Goal: Transaction & Acquisition: Purchase product/service

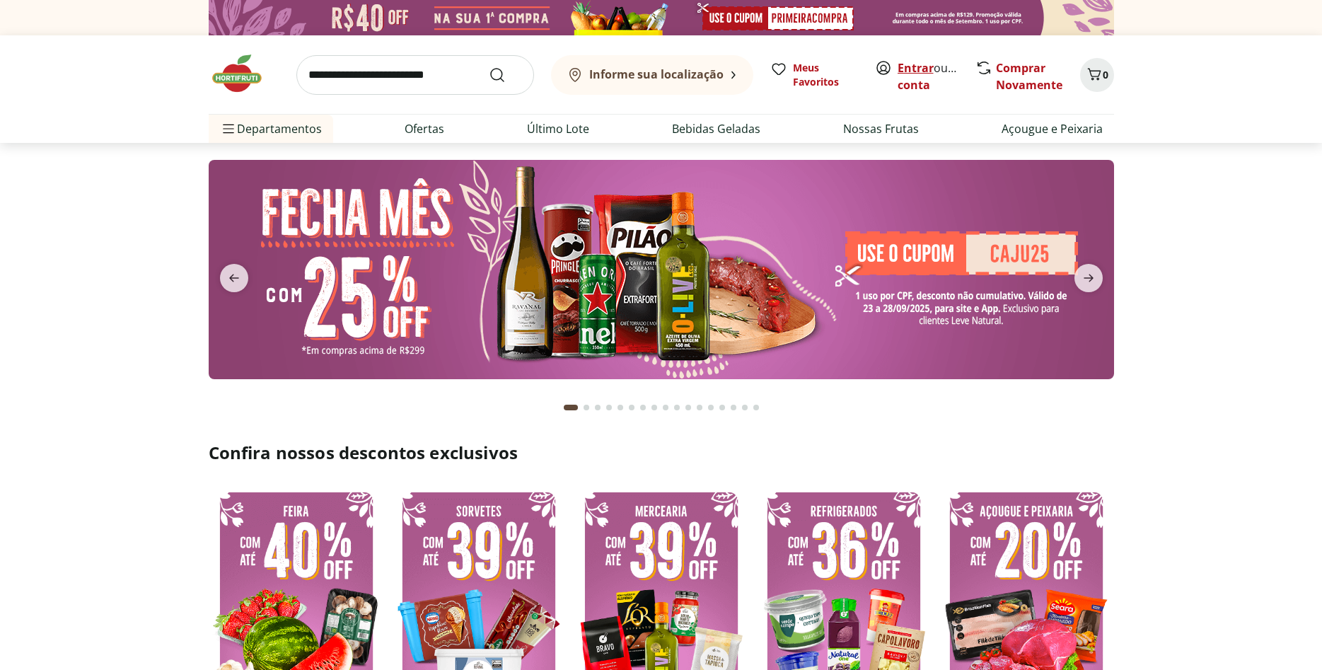
click at [905, 74] on link "Entrar" at bounding box center [916, 68] width 36 height 16
click at [909, 89] on link "[PERSON_NAME]" at bounding box center [944, 85] width 92 height 16
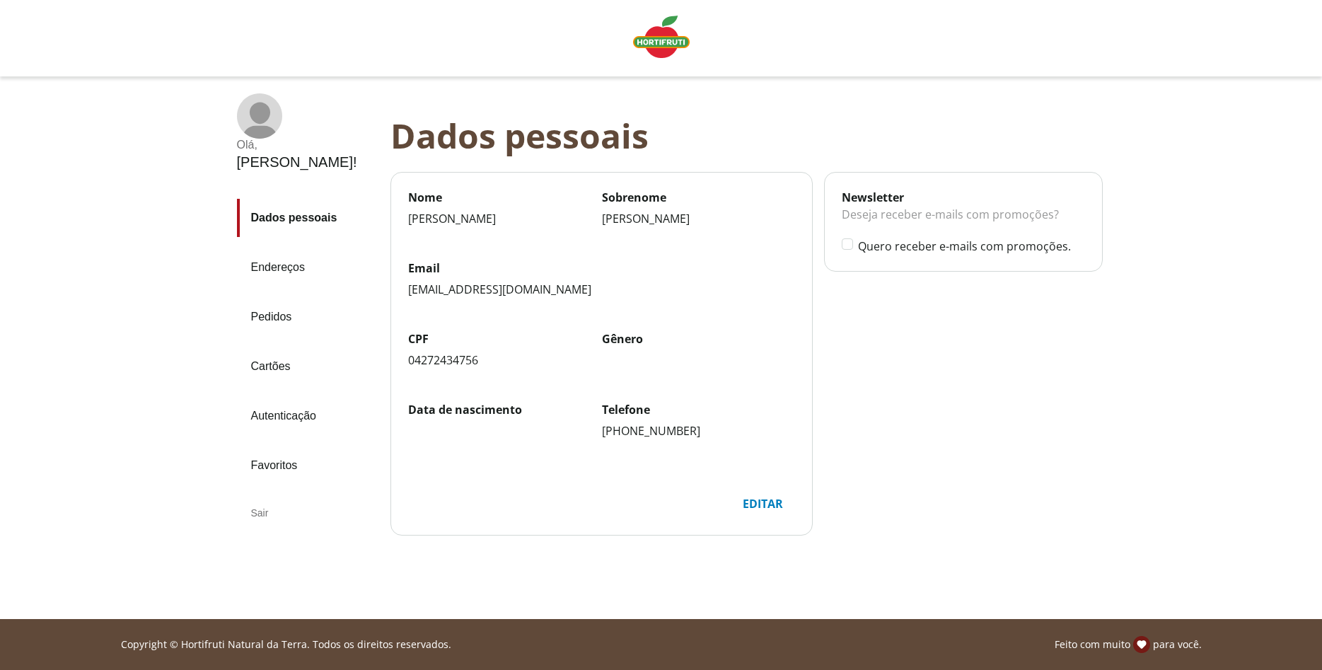
click at [279, 446] on link "Favoritos" at bounding box center [308, 465] width 142 height 38
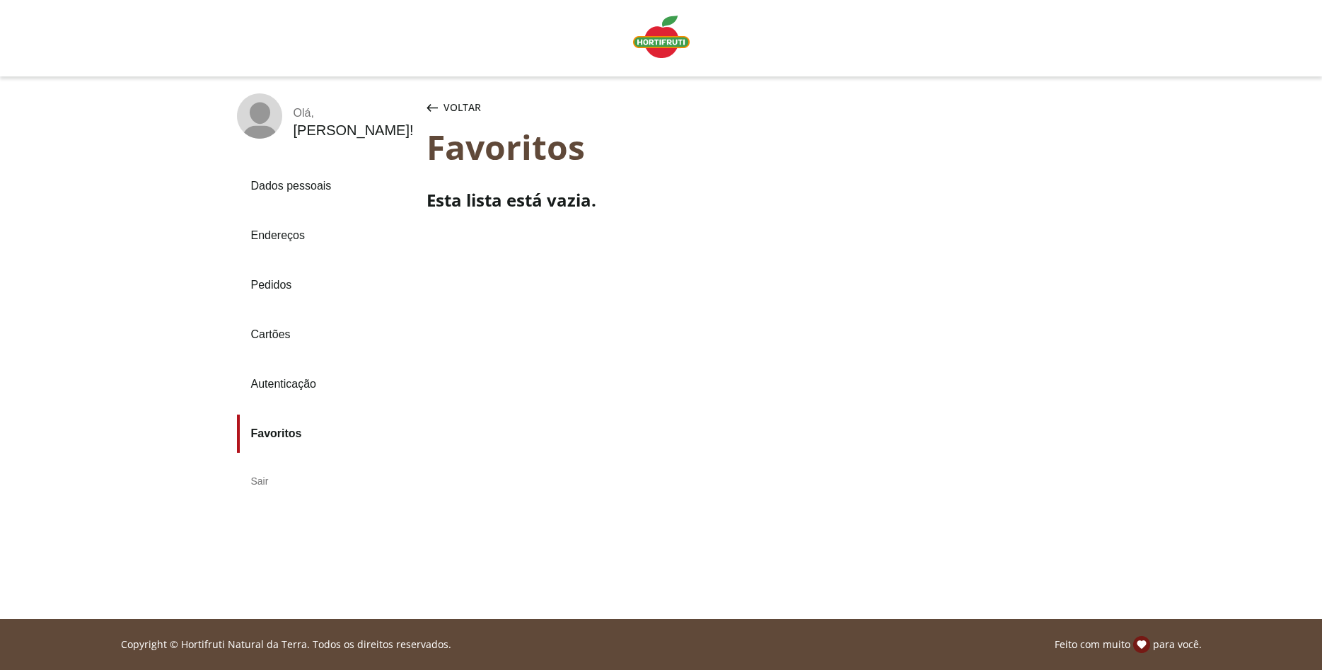
click at [654, 54] on img "Linha de sessão" at bounding box center [661, 37] width 57 height 42
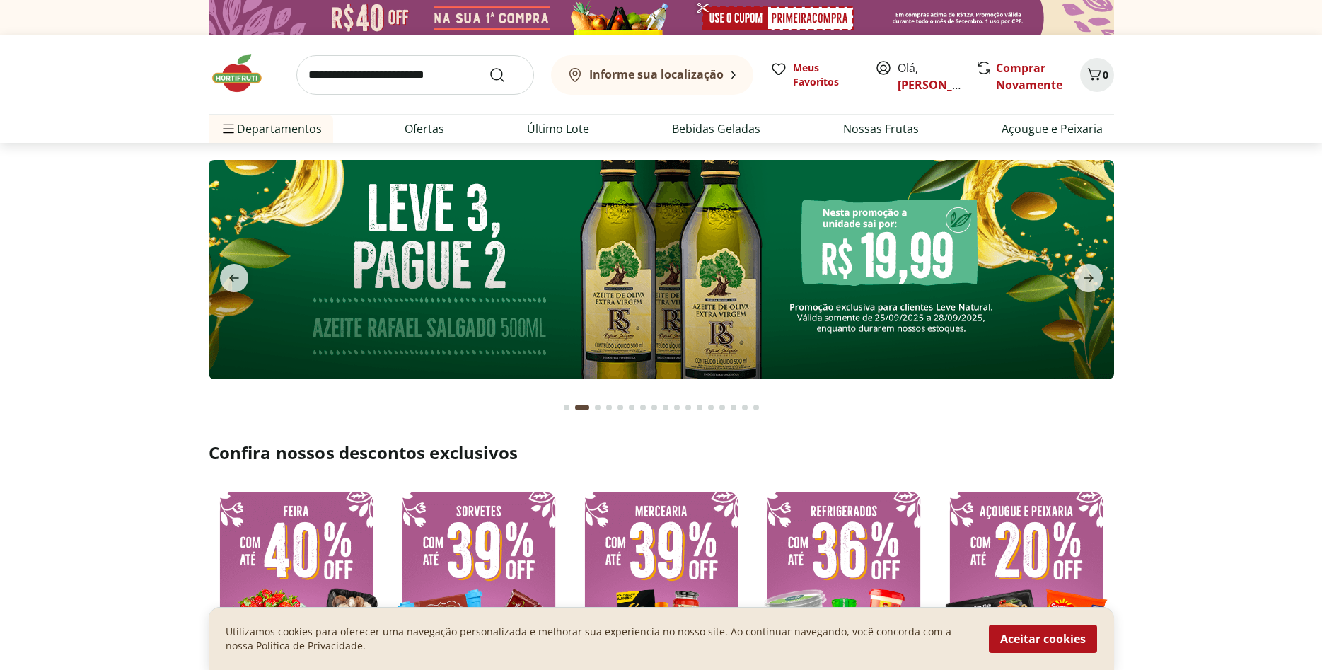
click at [781, 243] on img at bounding box center [661, 269] width 905 height 219
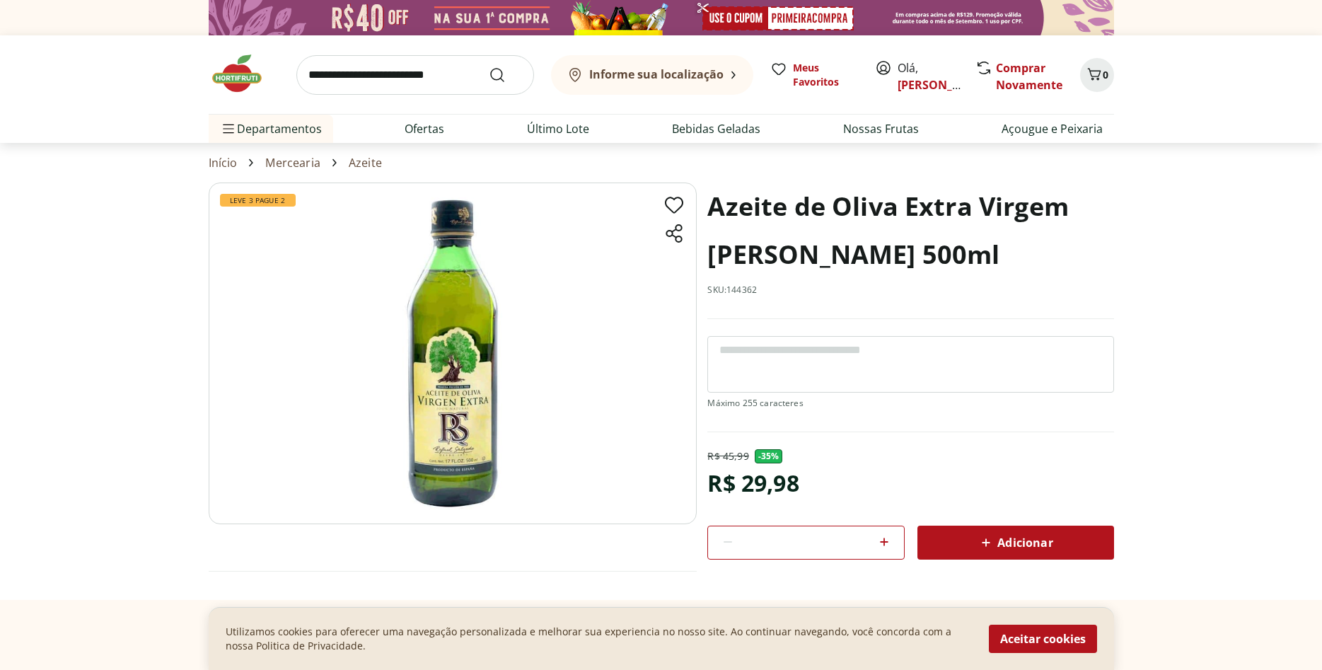
click at [889, 543] on icon at bounding box center [884, 541] width 17 height 17
type input "*"
click at [1012, 634] on button "Aceitar cookies" at bounding box center [1043, 639] width 108 height 28
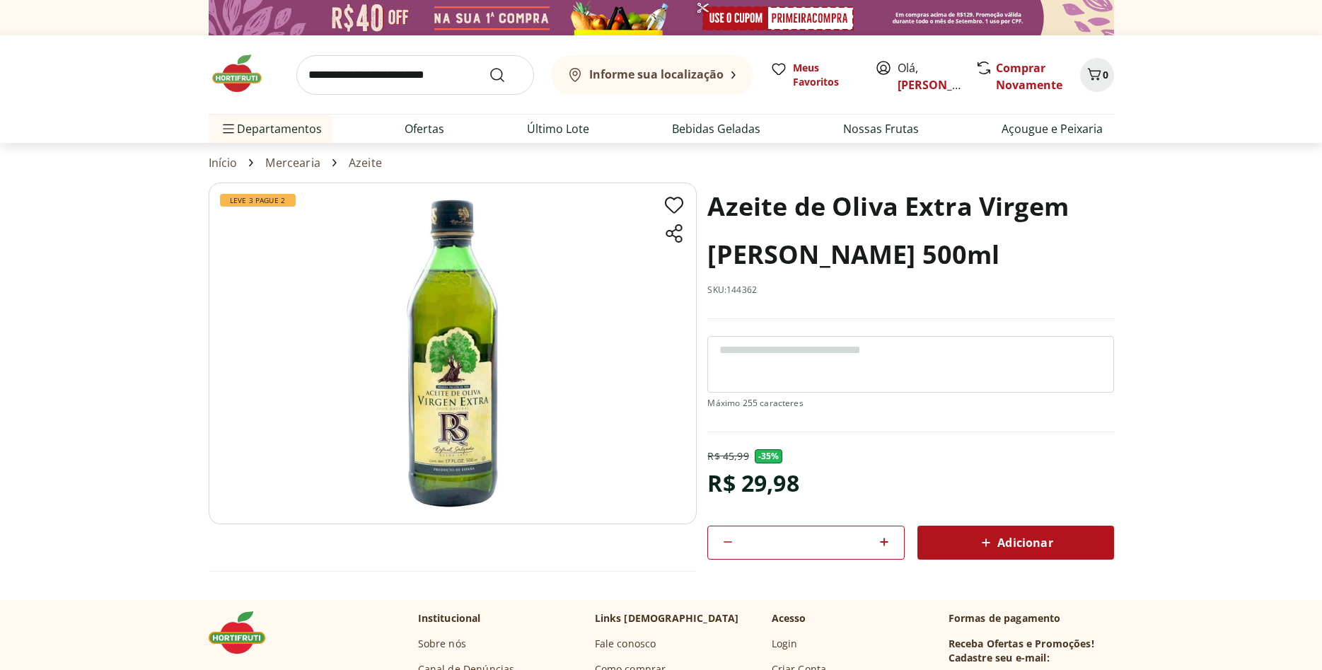
click at [1026, 544] on span "Adicionar" at bounding box center [1014, 542] width 75 height 17
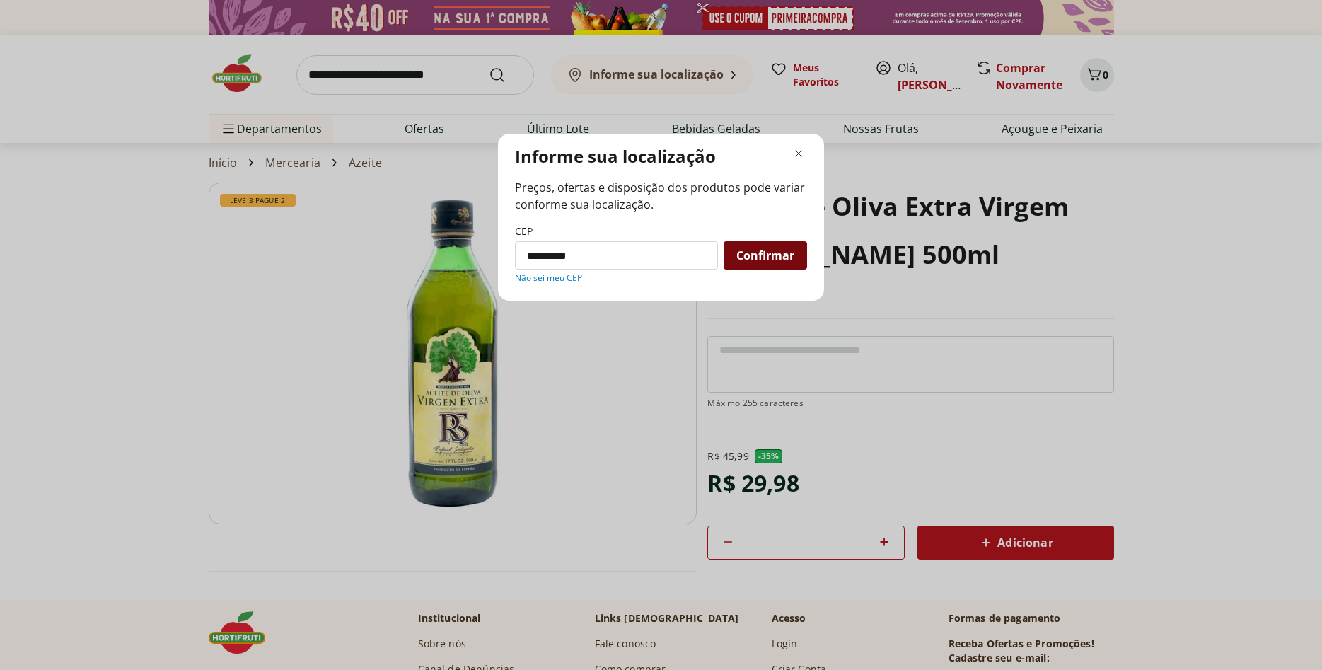
type input "*********"
click at [759, 255] on span "Confirmar" at bounding box center [765, 255] width 58 height 11
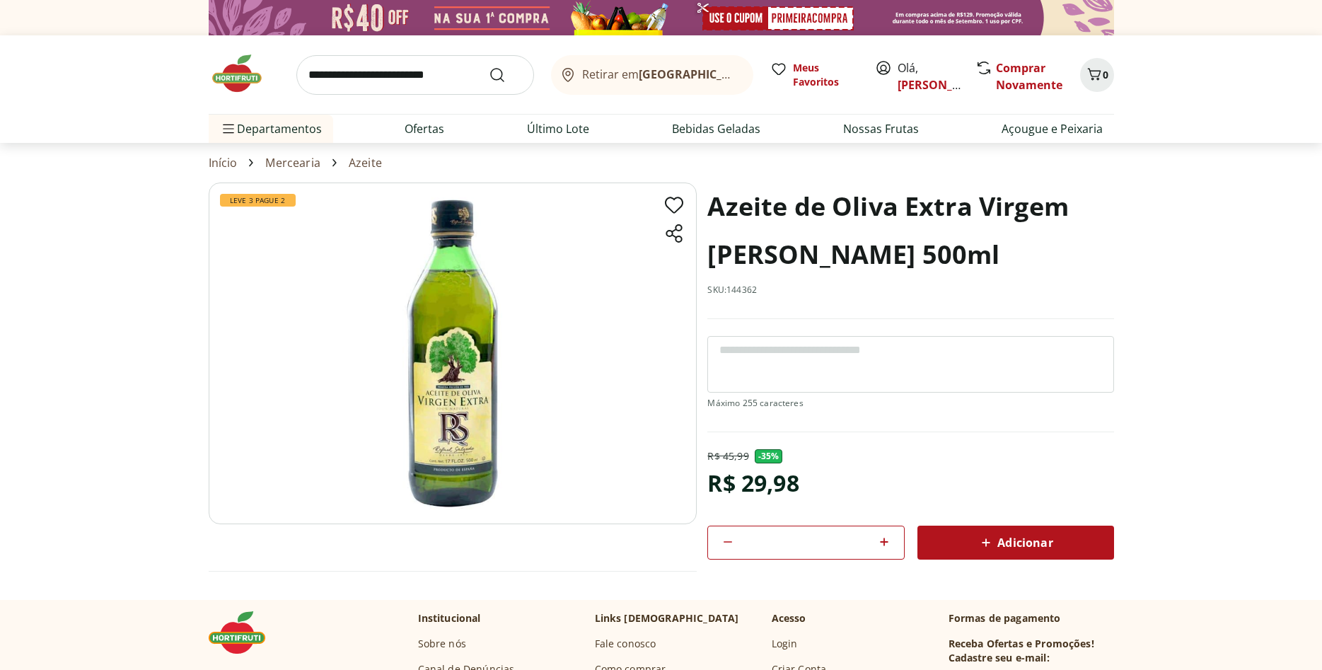
click at [1020, 530] on div "Adicionar" at bounding box center [1016, 542] width 174 height 25
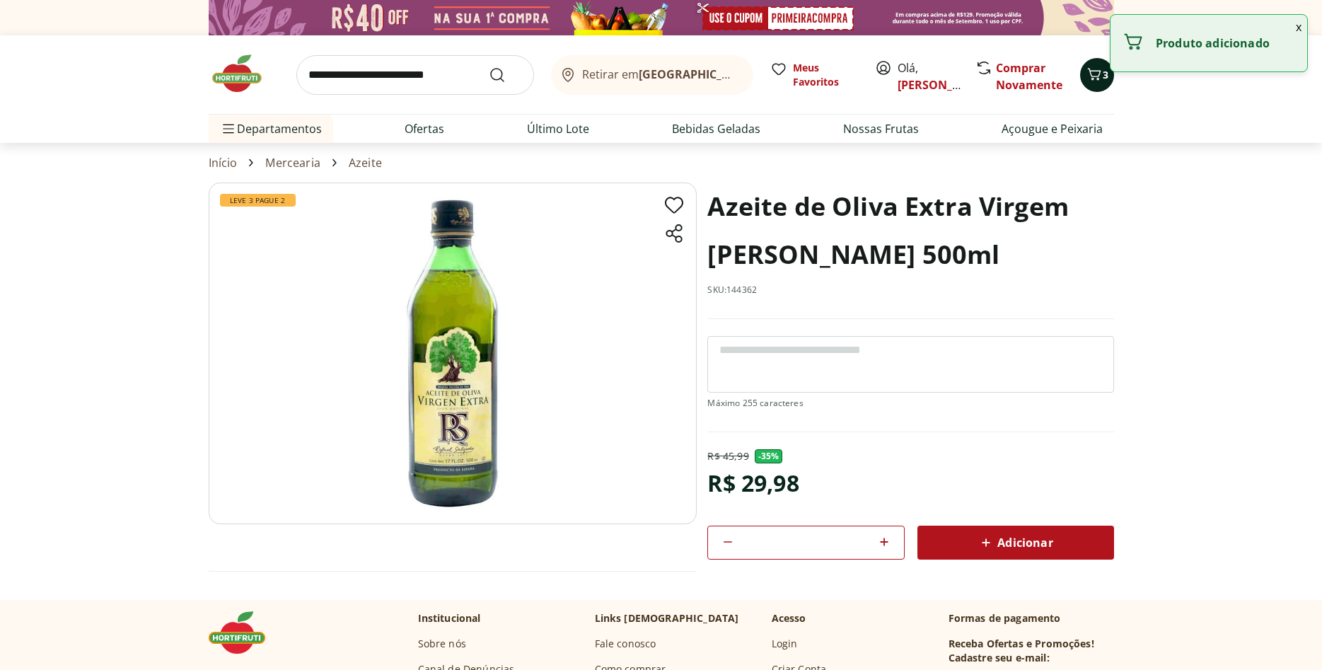
click at [1093, 81] on icon "Carrinho" at bounding box center [1094, 74] width 17 height 17
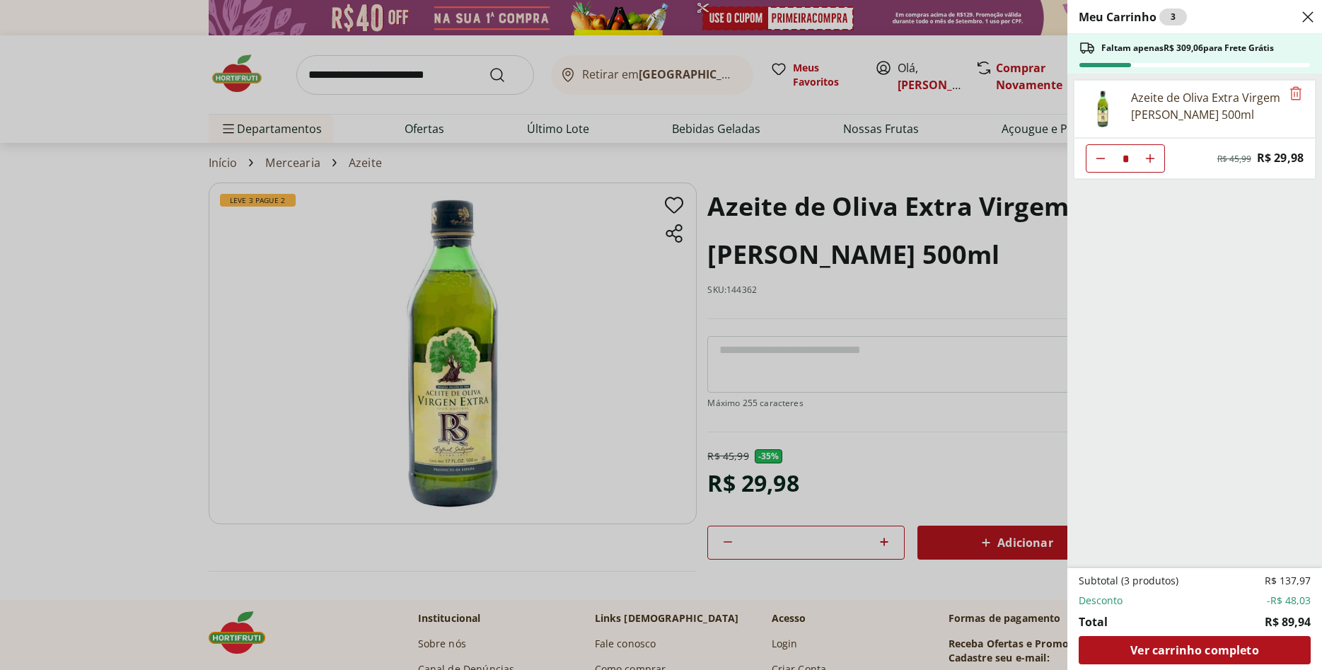
click at [1101, 165] on button "Diminuir Quantidade" at bounding box center [1100, 158] width 28 height 28
type input "*"
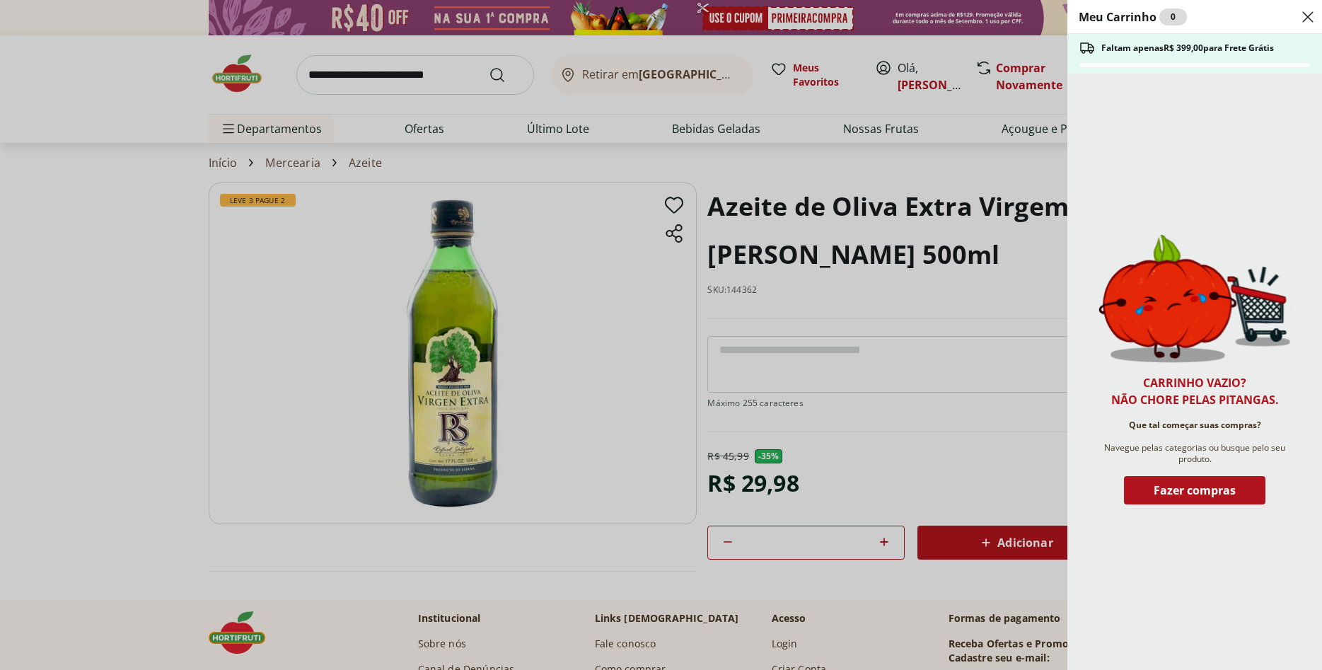
click at [1314, 16] on icon "Close" at bounding box center [1307, 16] width 17 height 17
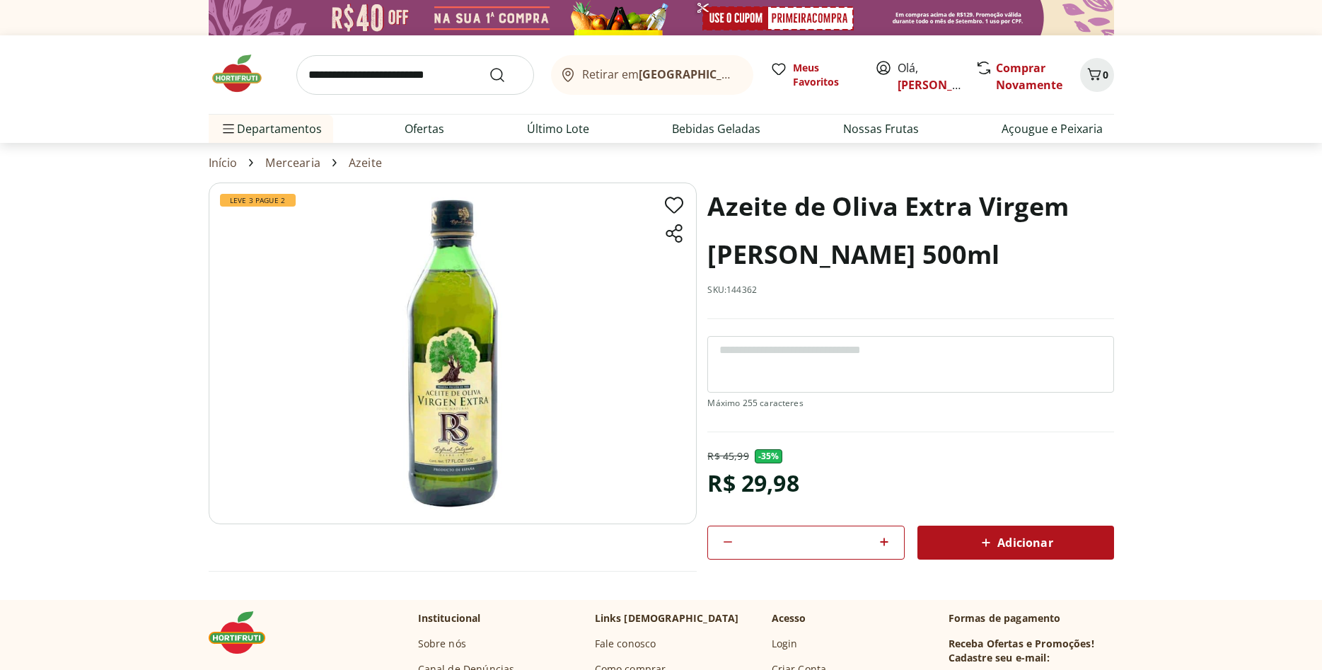
click at [726, 538] on icon at bounding box center [727, 541] width 17 height 17
type input "*"
click at [1034, 535] on span "Adicionar" at bounding box center [1014, 542] width 75 height 17
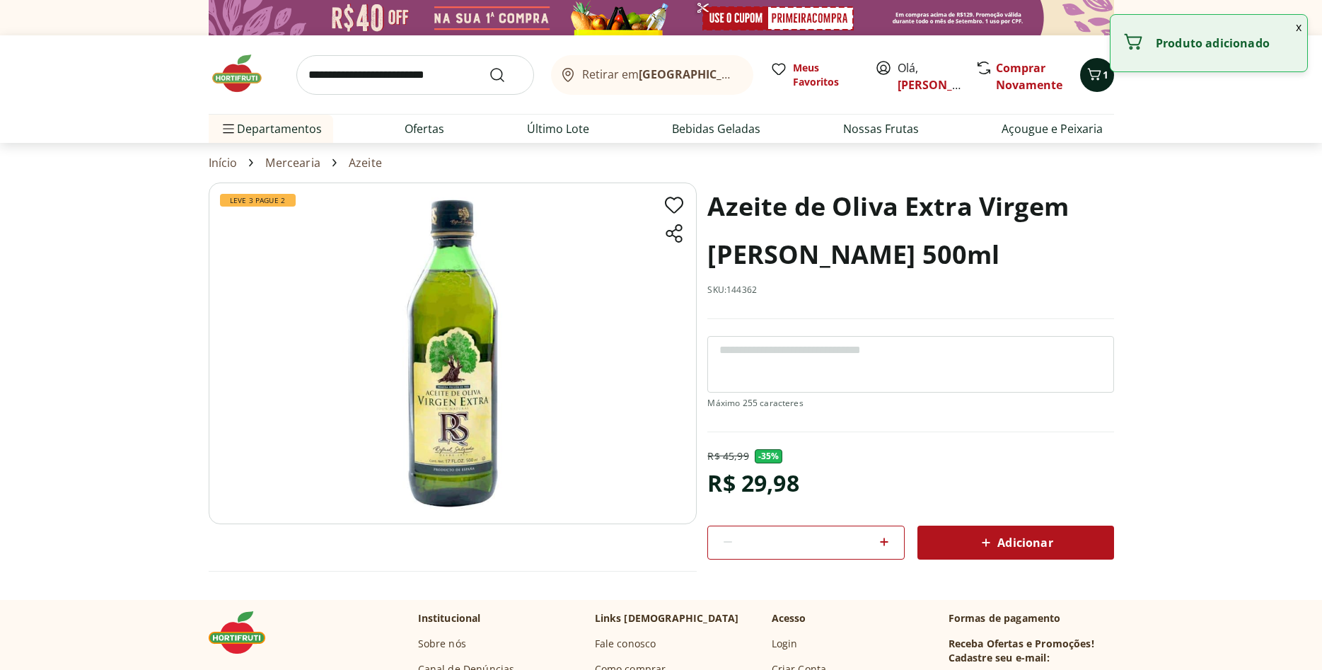
click at [1099, 74] on icon "Carrinho" at bounding box center [1093, 74] width 13 height 12
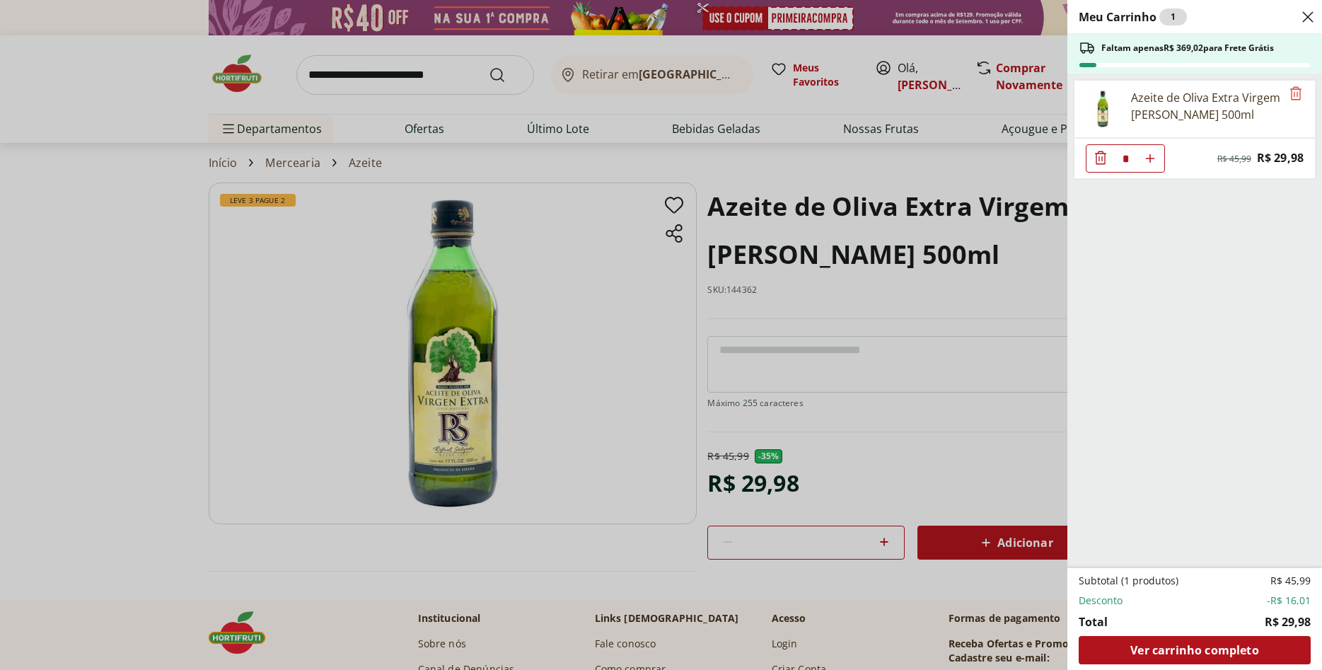
click at [216, 81] on div "Meu Carrinho 1 Faltam apenas R$ 369,02 para Frete Grátis Azeite de Oliva Extra …" at bounding box center [661, 335] width 1322 height 670
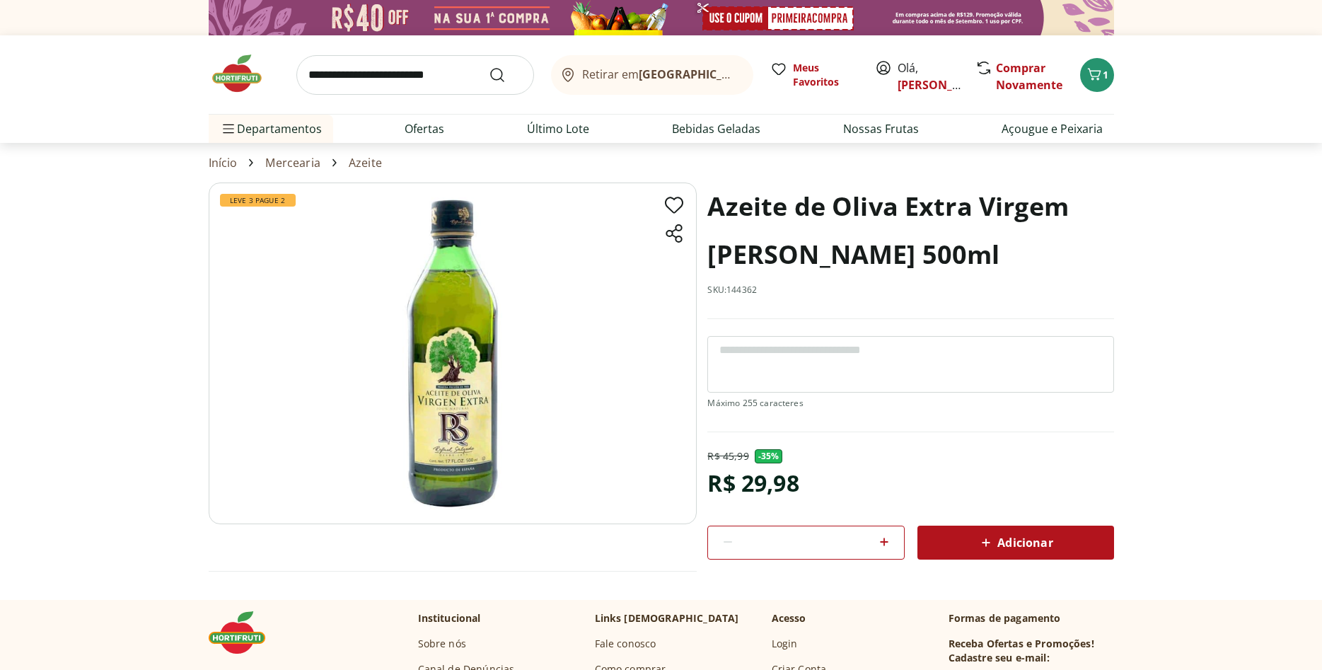
click at [224, 79] on img at bounding box center [244, 73] width 71 height 42
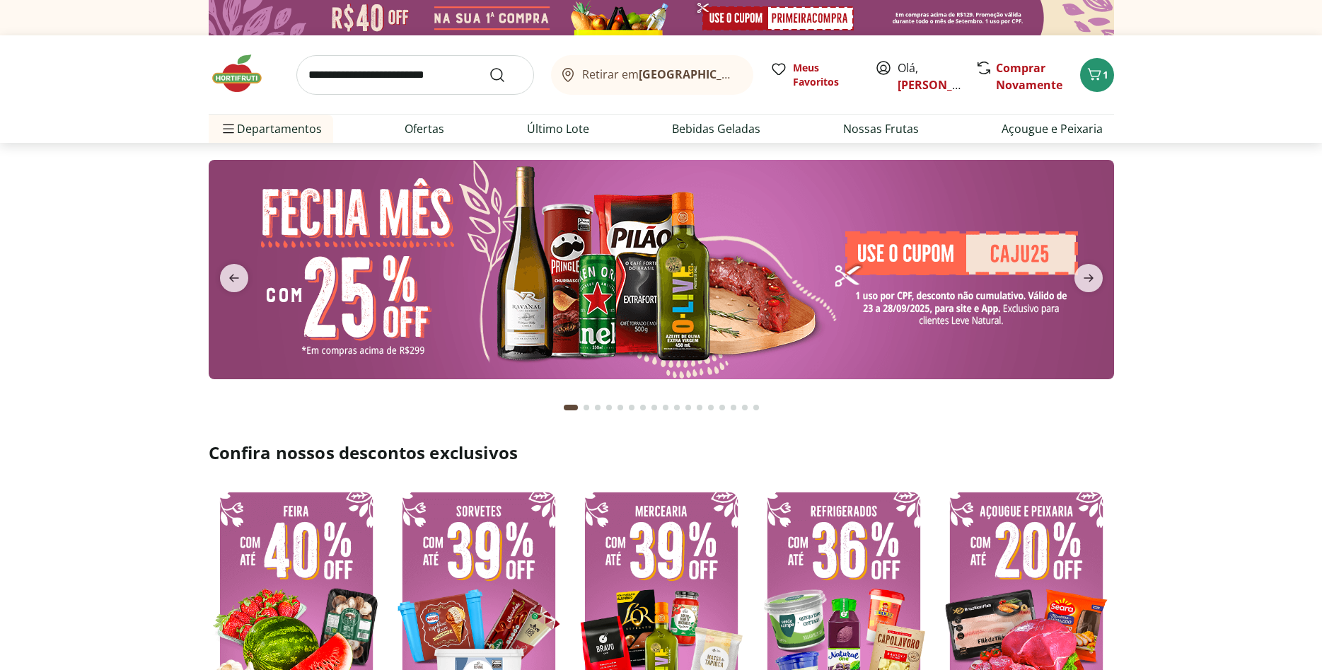
click at [615, 196] on img at bounding box center [661, 269] width 905 height 219
click at [564, 282] on img at bounding box center [661, 269] width 905 height 219
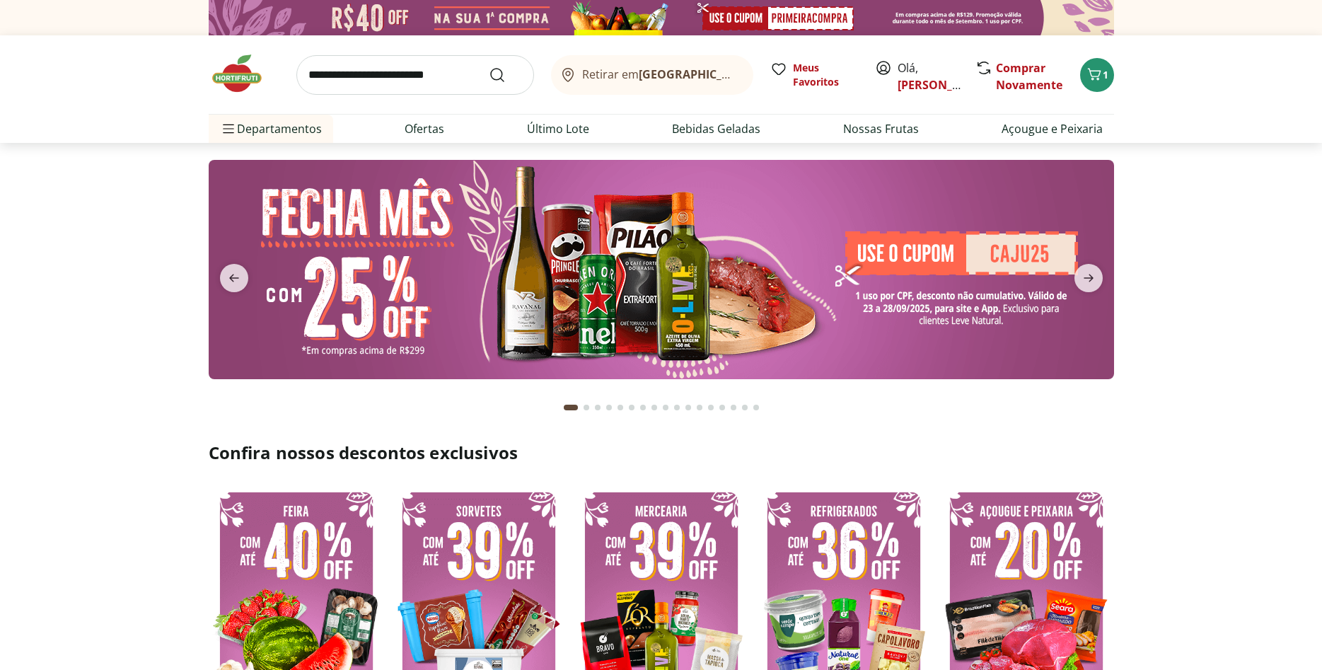
click at [564, 282] on img at bounding box center [661, 269] width 905 height 219
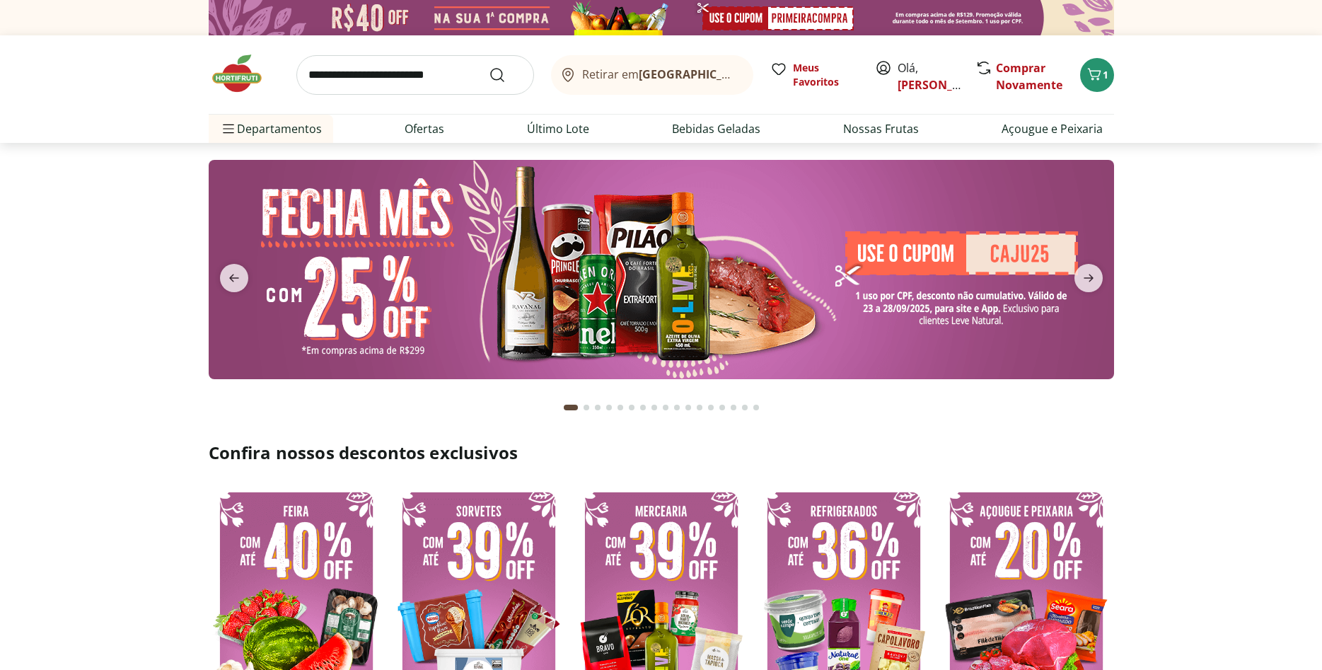
click at [564, 282] on img at bounding box center [661, 269] width 905 height 219
drag, startPoint x: 564, startPoint y: 282, endPoint x: 241, endPoint y: 367, distance: 334.2
click at [537, 294] on img at bounding box center [661, 269] width 905 height 219
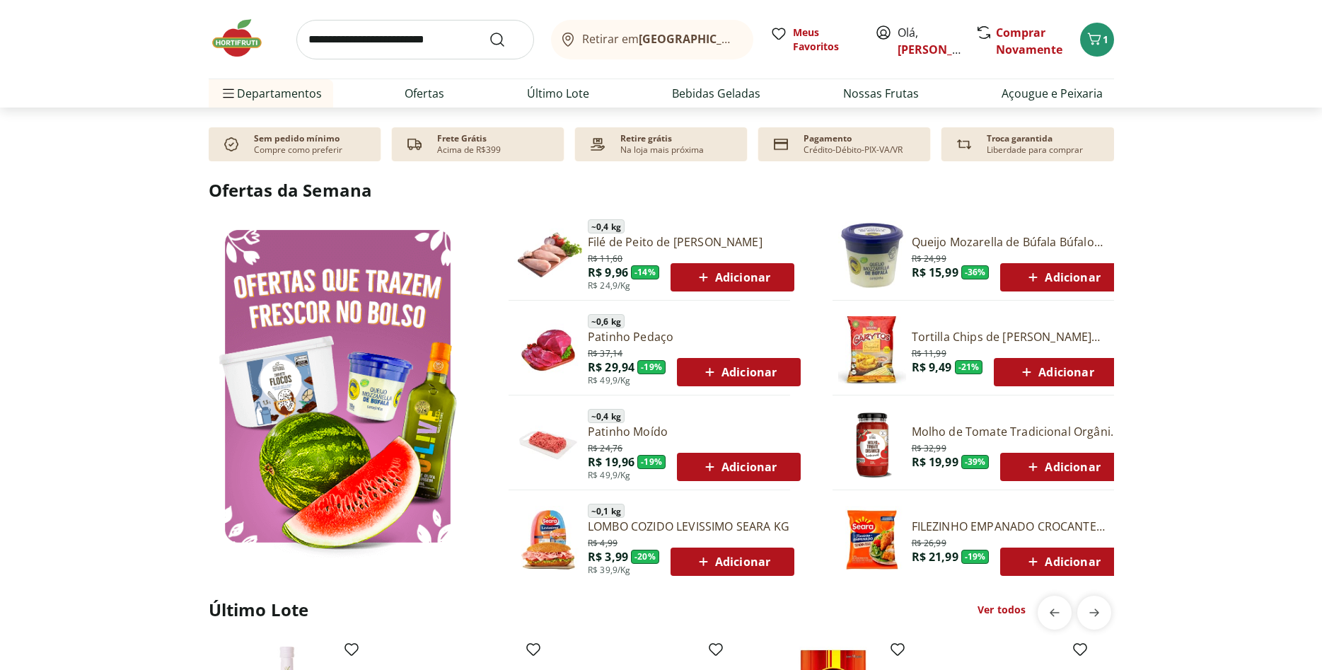
scroll to position [649, 0]
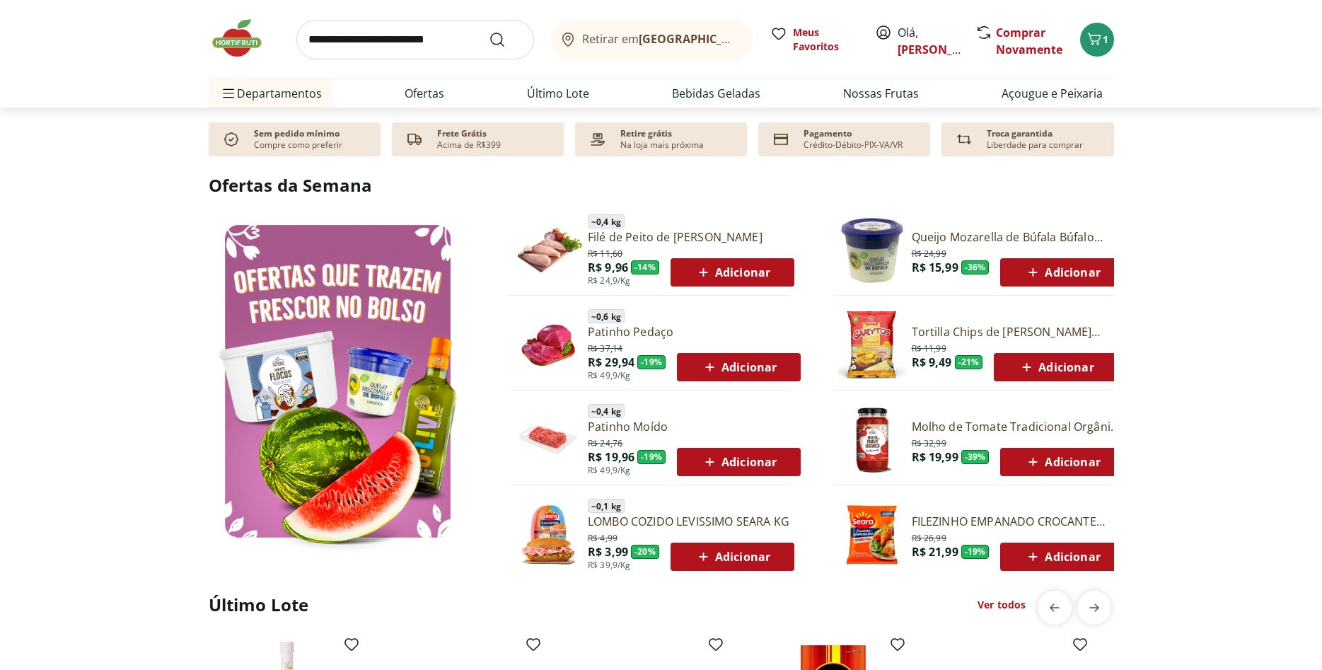
click at [736, 366] on span "Adicionar" at bounding box center [739, 367] width 76 height 17
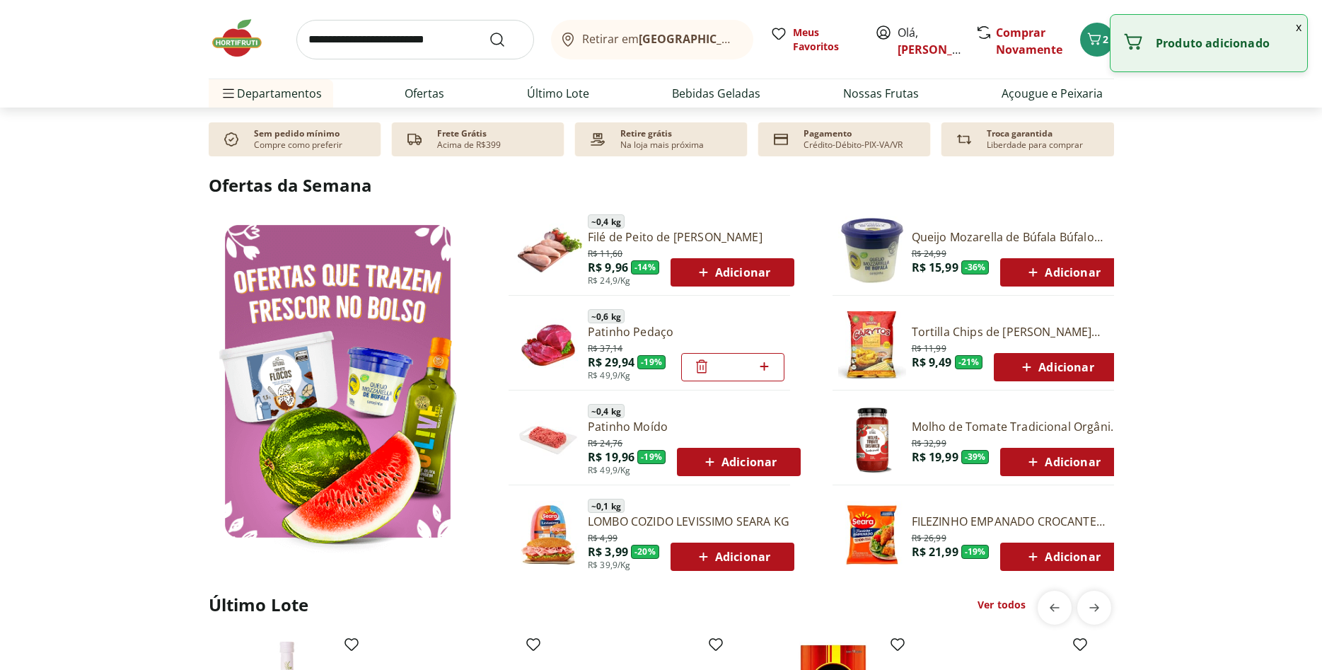
click at [733, 468] on span "Adicionar" at bounding box center [739, 461] width 76 height 17
drag, startPoint x: 731, startPoint y: 552, endPoint x: 844, endPoint y: 555, distance: 113.2
click at [743, 552] on span "Adicionar" at bounding box center [733, 556] width 76 height 17
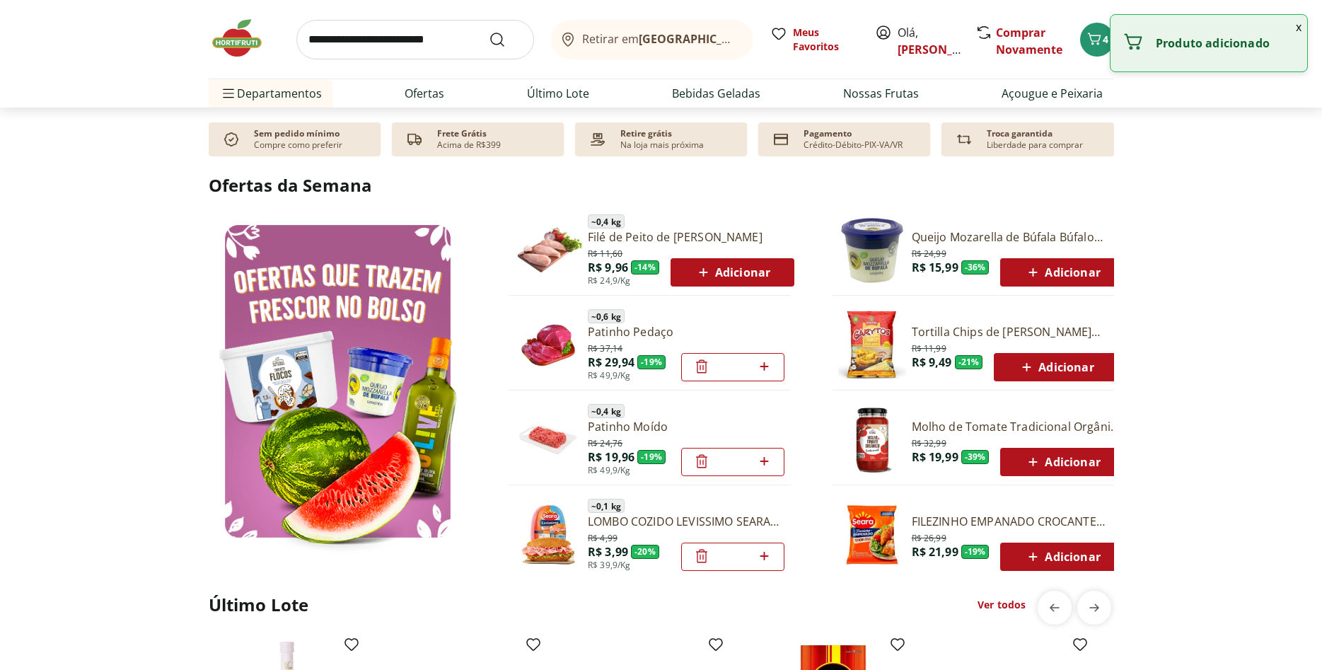
drag, startPoint x: 1027, startPoint y: 558, endPoint x: 1051, endPoint y: 490, distance: 72.0
click at [1028, 558] on icon at bounding box center [1033, 556] width 18 height 17
click at [1053, 460] on span "Adicionar" at bounding box center [1062, 461] width 76 height 17
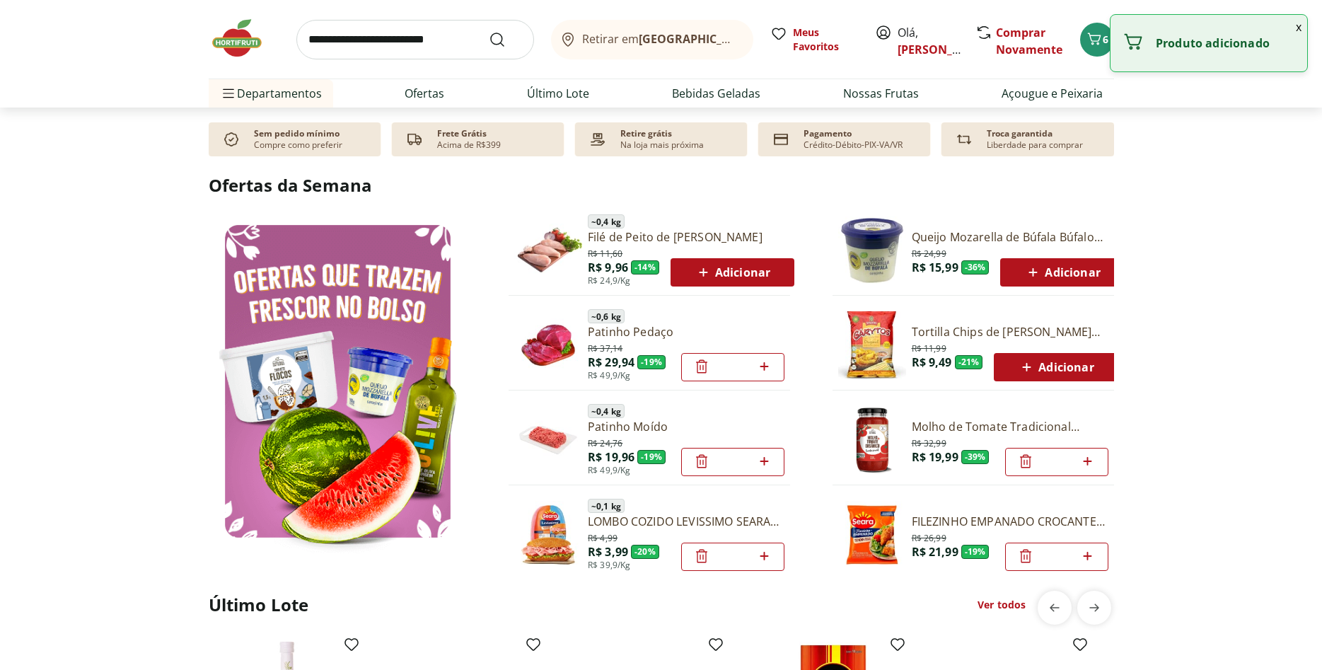
click at [1057, 362] on span "Adicionar" at bounding box center [1056, 367] width 76 height 17
drag, startPoint x: 1047, startPoint y: 268, endPoint x: 874, endPoint y: 273, distance: 174.1
click at [1039, 270] on span "Adicionar" at bounding box center [1062, 272] width 76 height 17
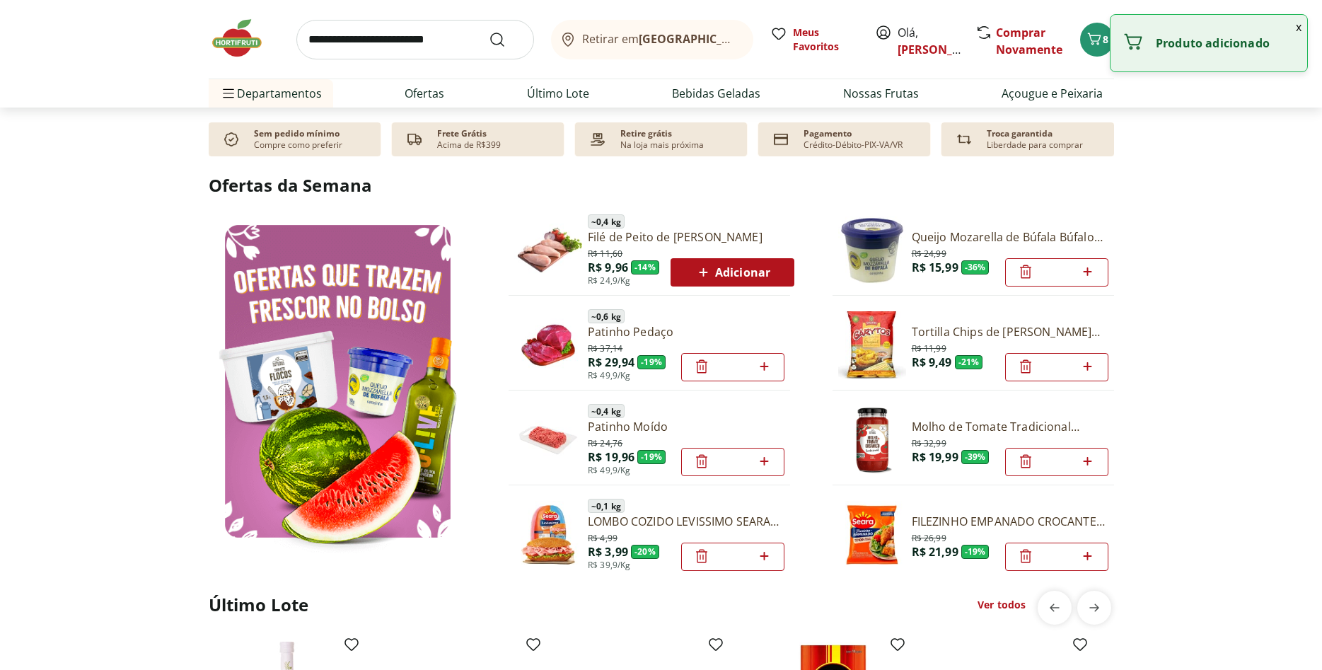
click at [718, 272] on span "Adicionar" at bounding box center [733, 272] width 76 height 17
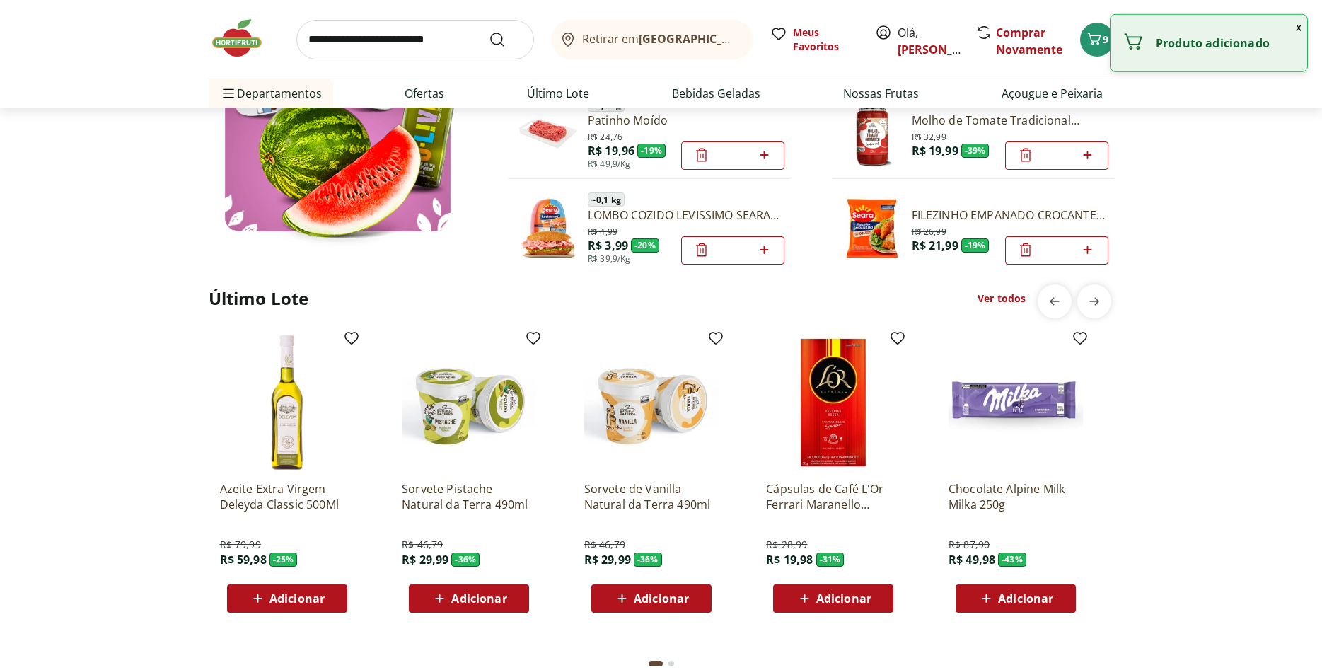
scroll to position [1010, 0]
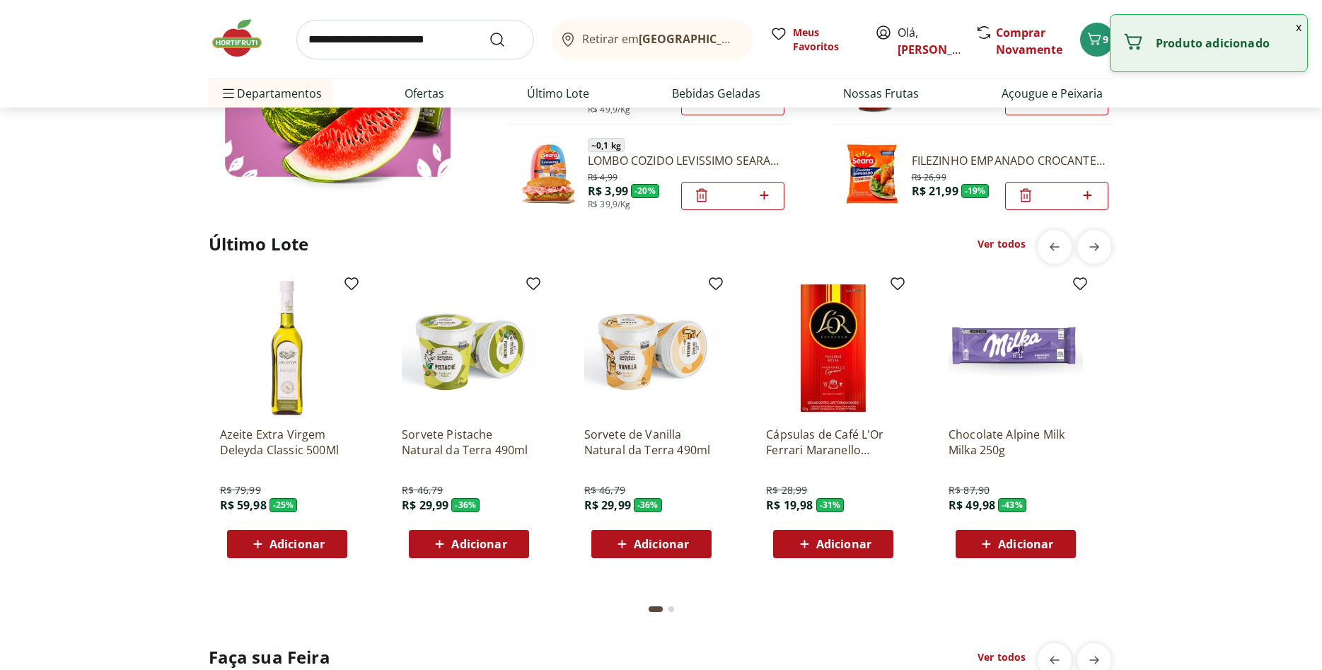
drag, startPoint x: 874, startPoint y: 542, endPoint x: 623, endPoint y: 535, distance: 250.5
click at [871, 542] on div "Adicionar" at bounding box center [833, 543] width 98 height 25
click at [621, 535] on div "Adicionar" at bounding box center [652, 543] width 98 height 25
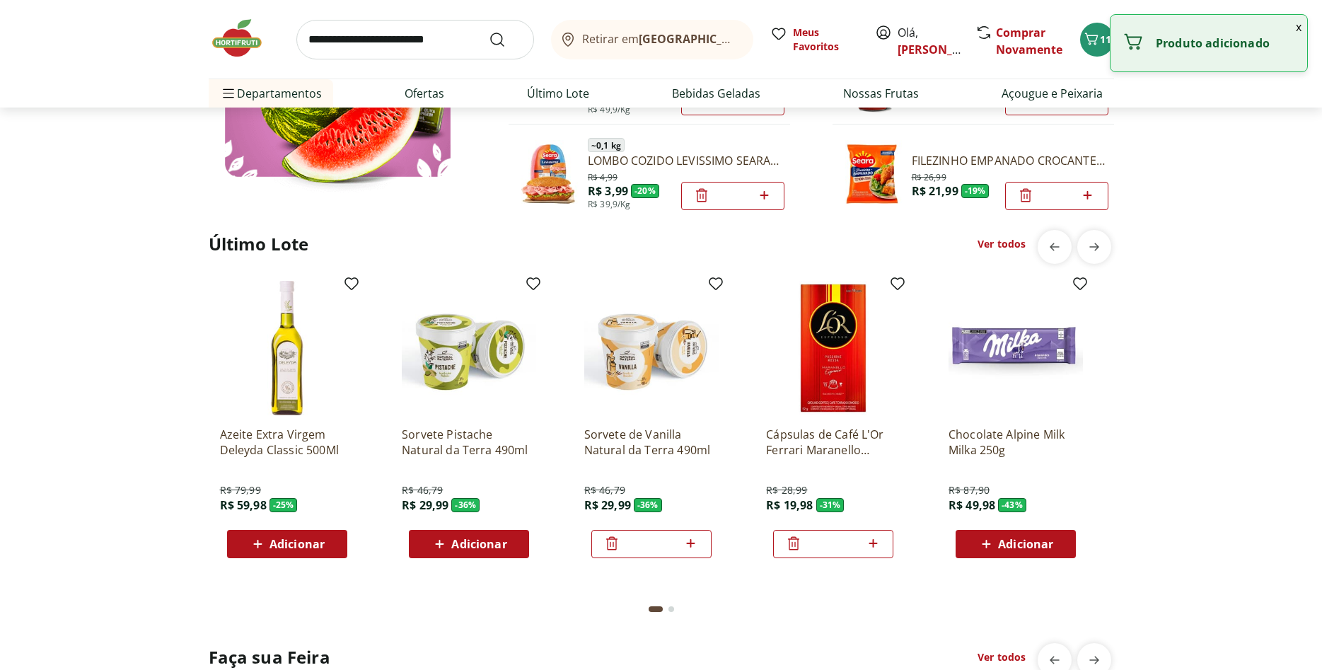
click at [312, 545] on span "Adicionar" at bounding box center [296, 543] width 55 height 11
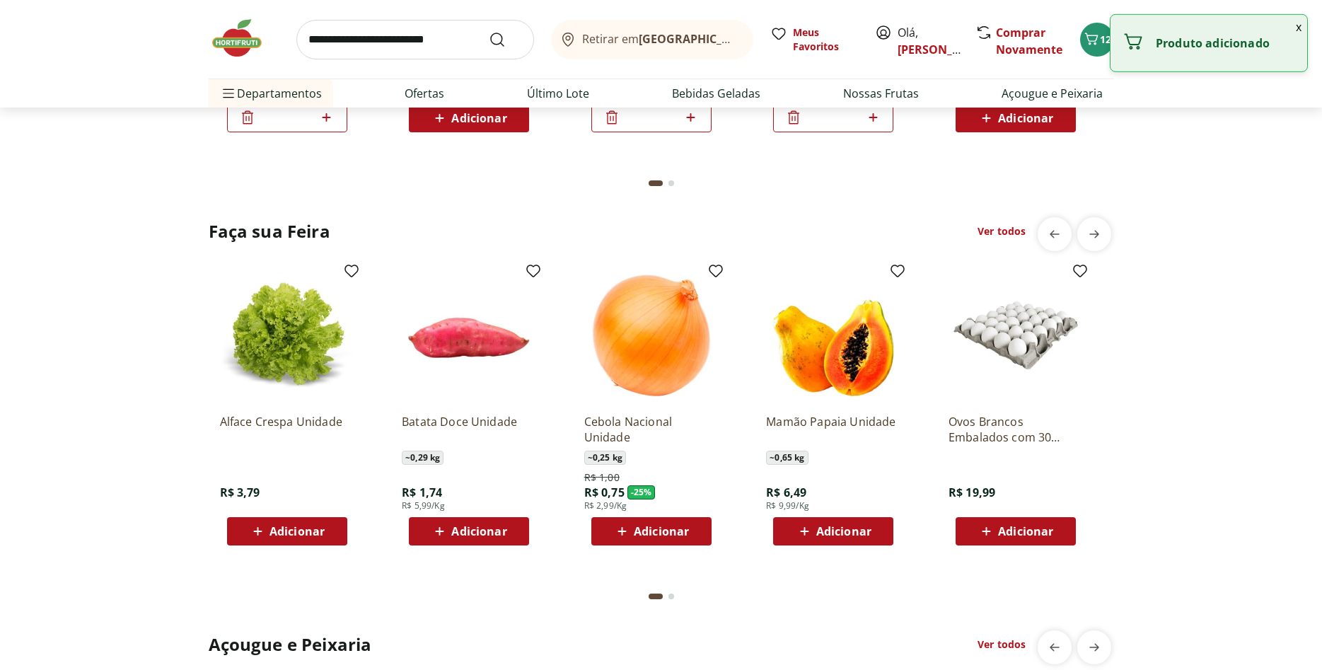
scroll to position [1443, 0]
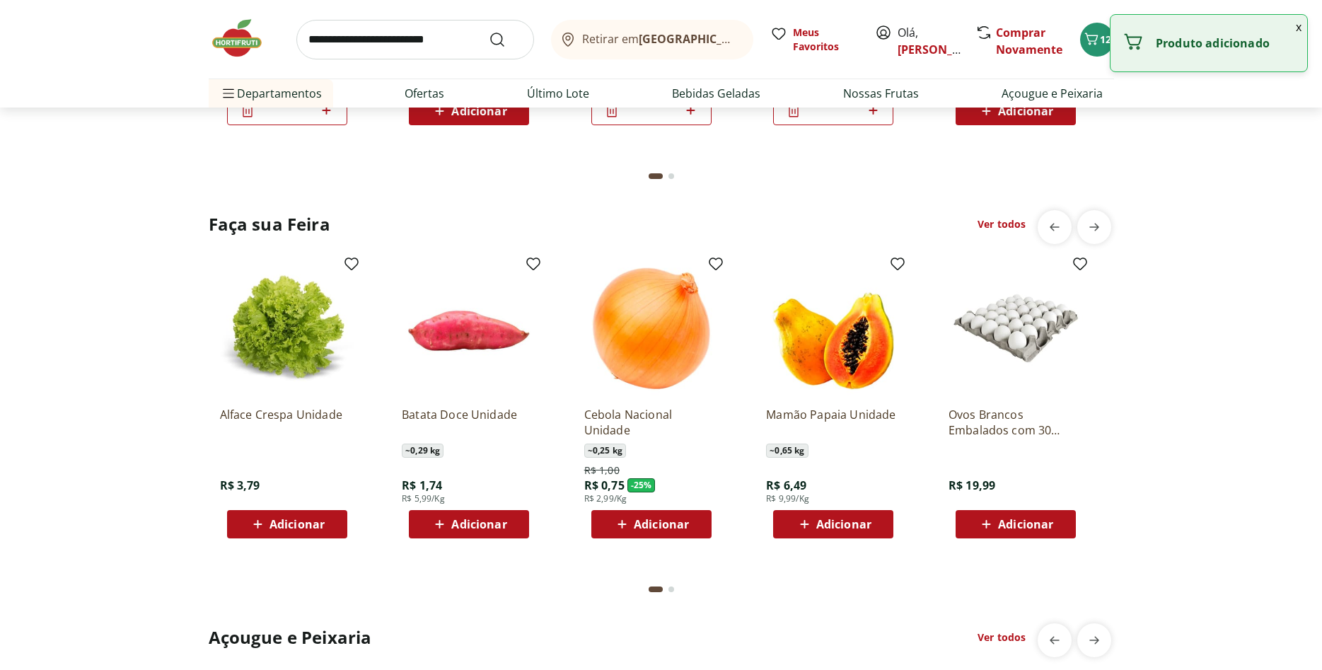
drag, startPoint x: 671, startPoint y: 524, endPoint x: 485, endPoint y: 565, distance: 190.5
click at [665, 530] on span "Adicionar" at bounding box center [661, 523] width 55 height 11
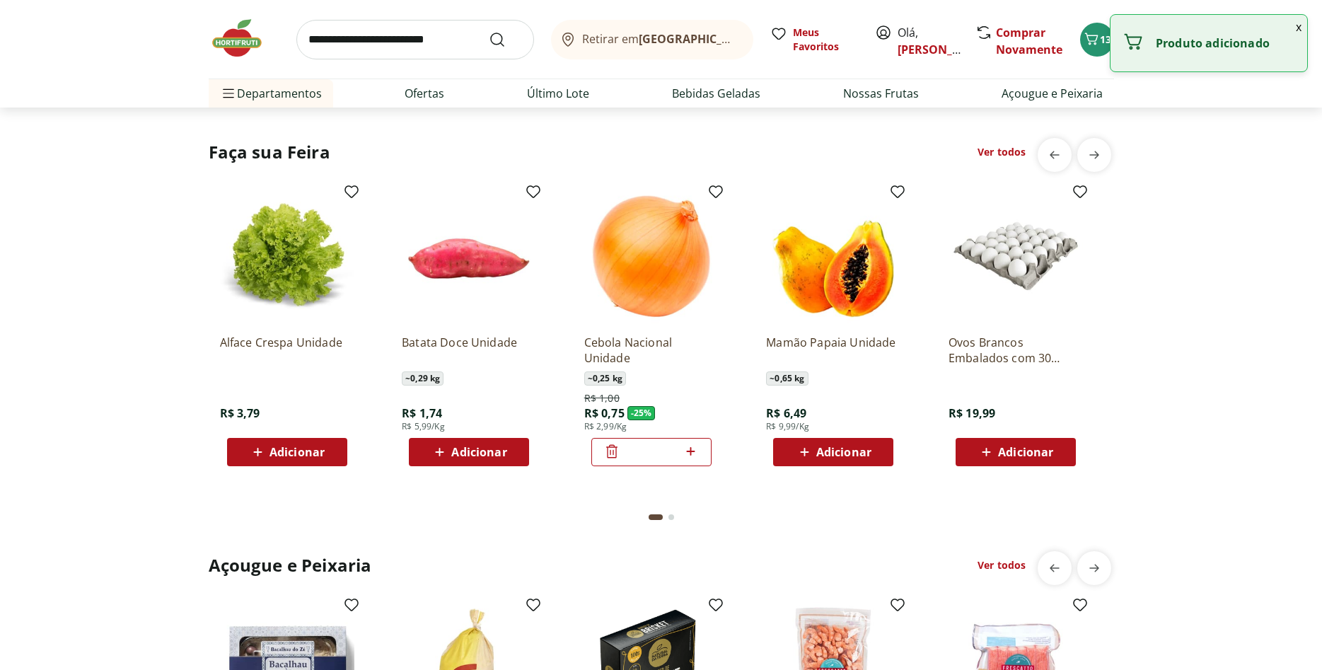
click at [298, 458] on span "Adicionar" at bounding box center [296, 451] width 55 height 11
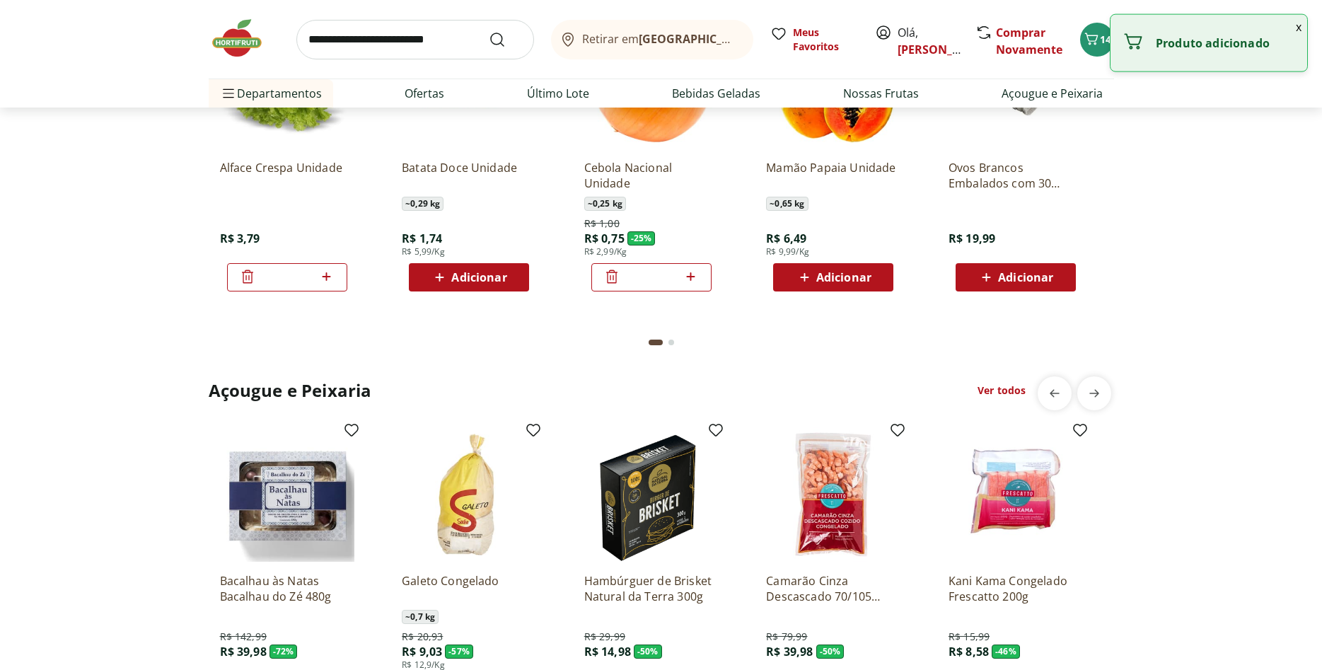
scroll to position [1731, 0]
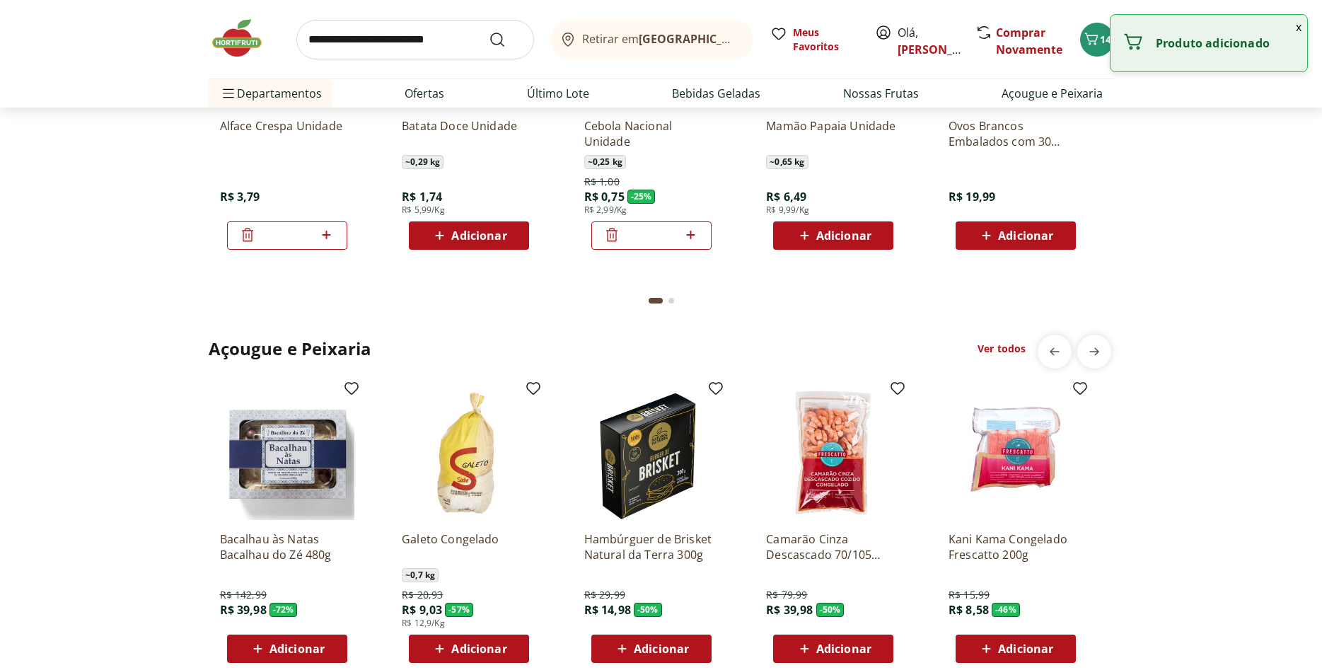
click at [280, 643] on span "Adicionar" at bounding box center [296, 648] width 55 height 11
drag, startPoint x: 445, startPoint y: 643, endPoint x: 457, endPoint y: 644, distance: 12.1
click at [457, 644] on span "Adicionar" at bounding box center [469, 648] width 76 height 17
click at [669, 647] on span "Adicionar" at bounding box center [661, 648] width 55 height 11
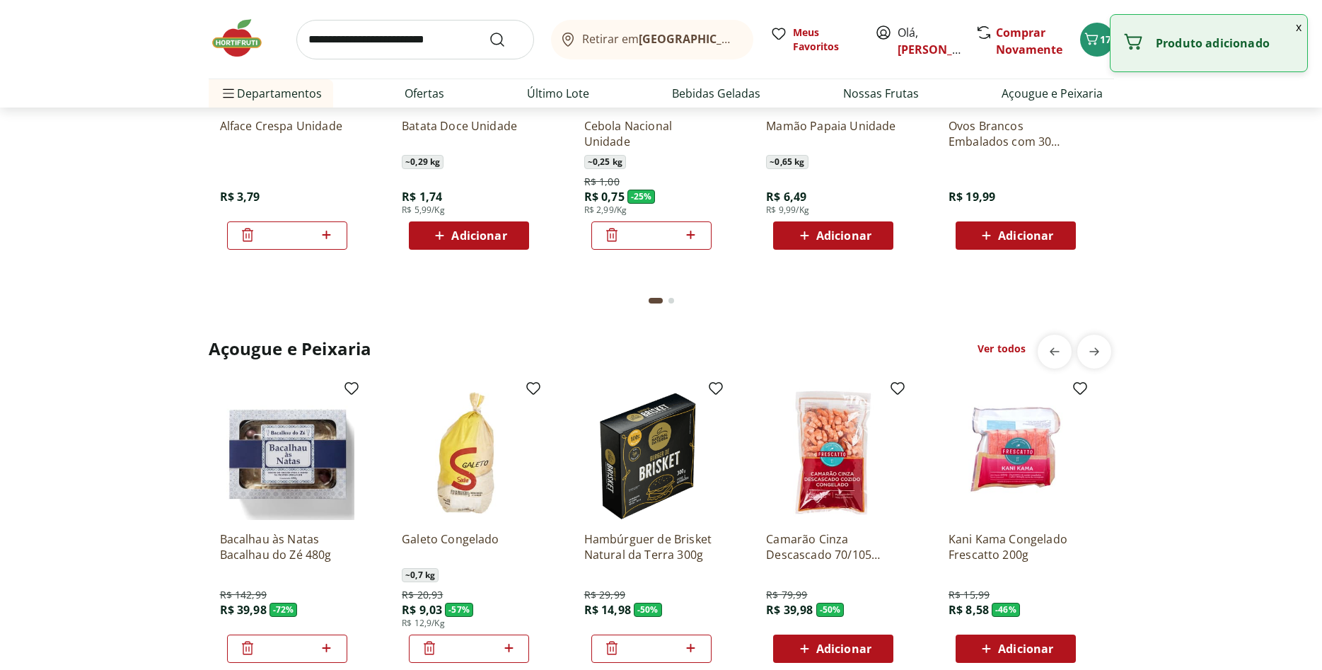
click at [830, 649] on span "Adicionar" at bounding box center [843, 648] width 55 height 11
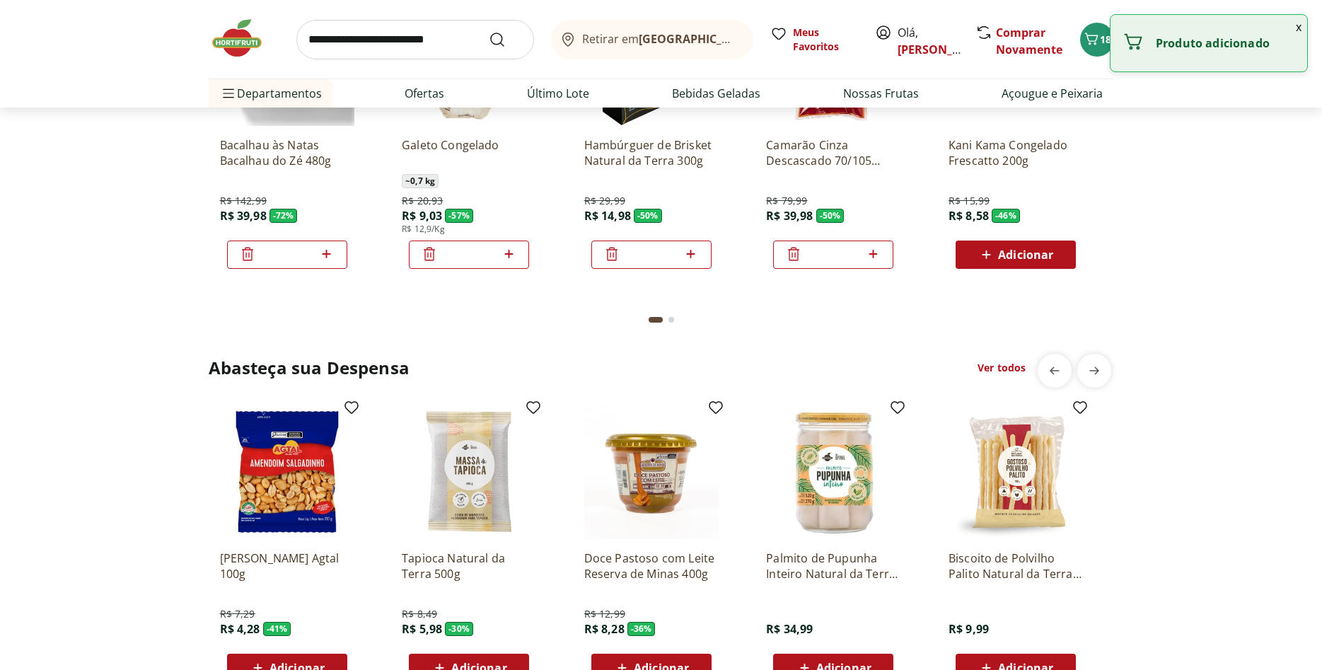
scroll to position [2236, 0]
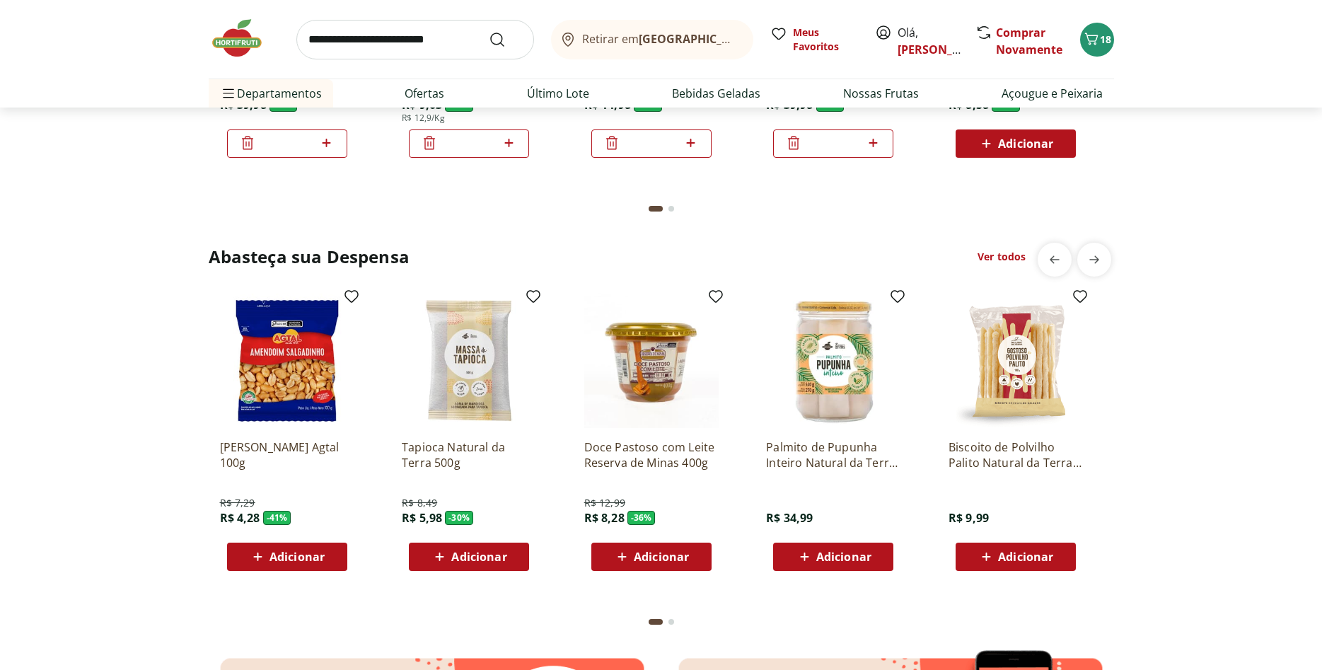
drag, startPoint x: 649, startPoint y: 565, endPoint x: 322, endPoint y: 576, distance: 327.6
click at [634, 569] on button "Adicionar" at bounding box center [651, 556] width 120 height 28
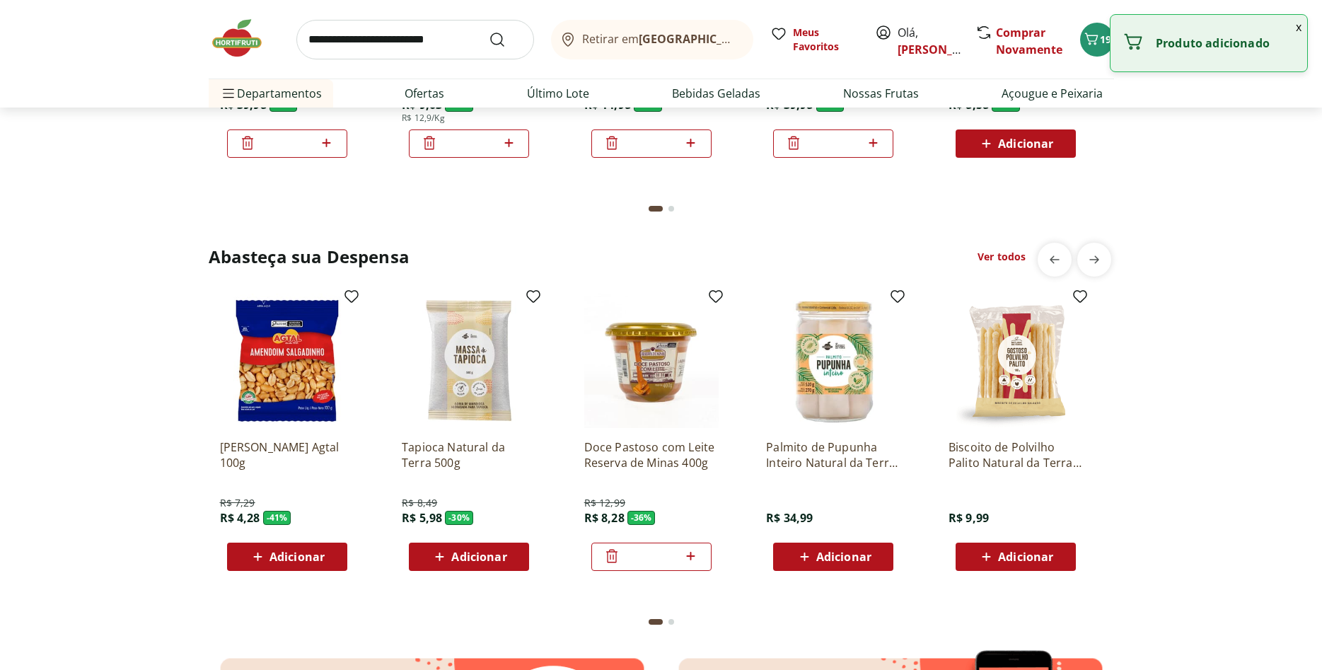
click at [282, 562] on span "Adicionar" at bounding box center [296, 556] width 55 height 11
click at [998, 559] on span "Adicionar" at bounding box center [1015, 556] width 76 height 17
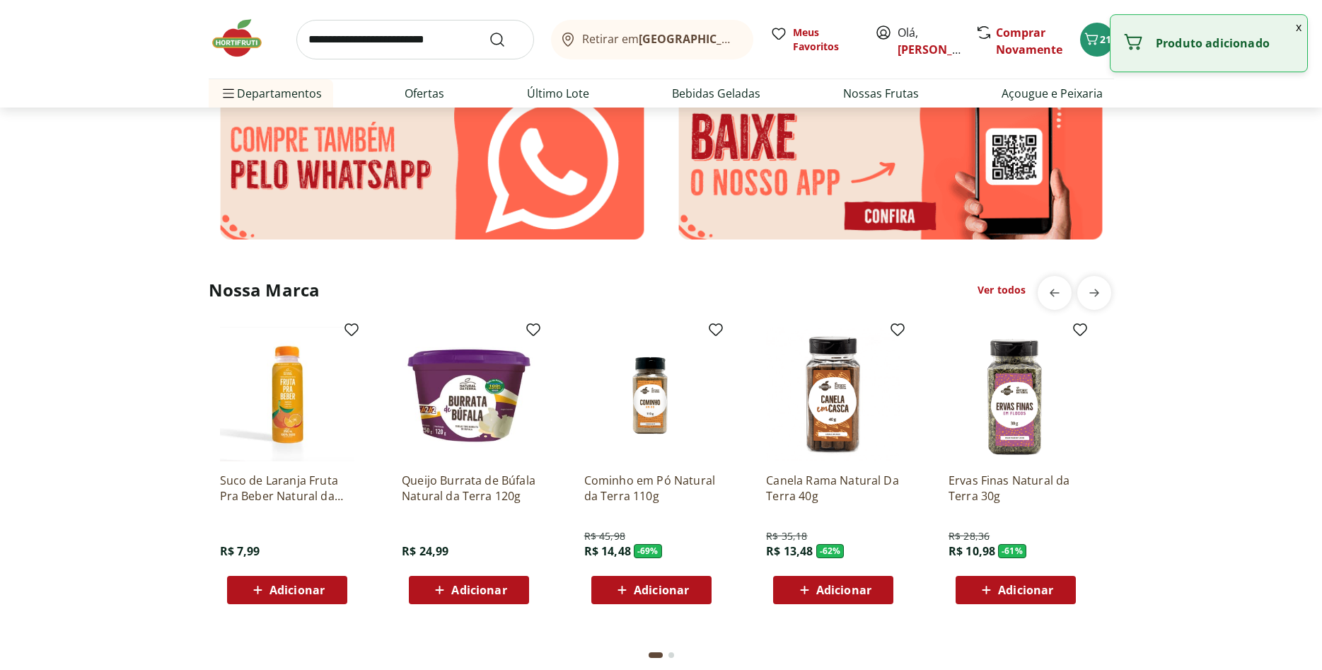
scroll to position [2886, 0]
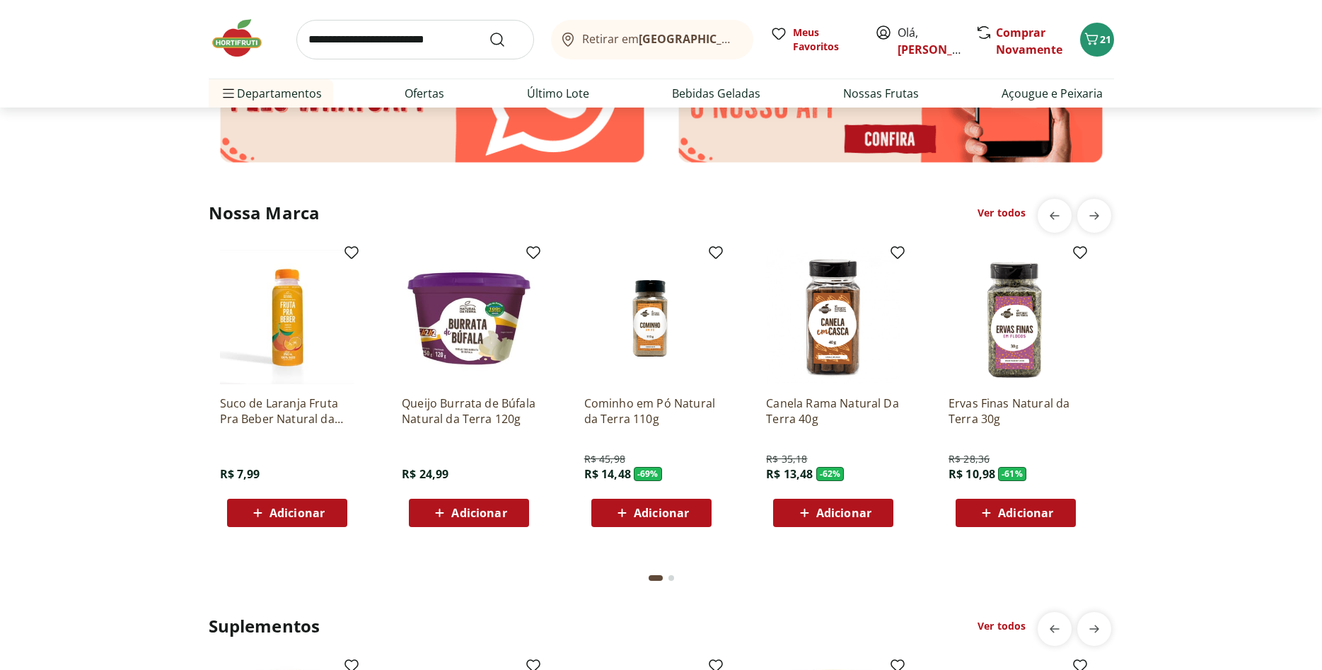
drag, startPoint x: 313, startPoint y: 518, endPoint x: 348, endPoint y: 518, distance: 35.4
click at [312, 518] on span "Adicionar" at bounding box center [296, 512] width 55 height 11
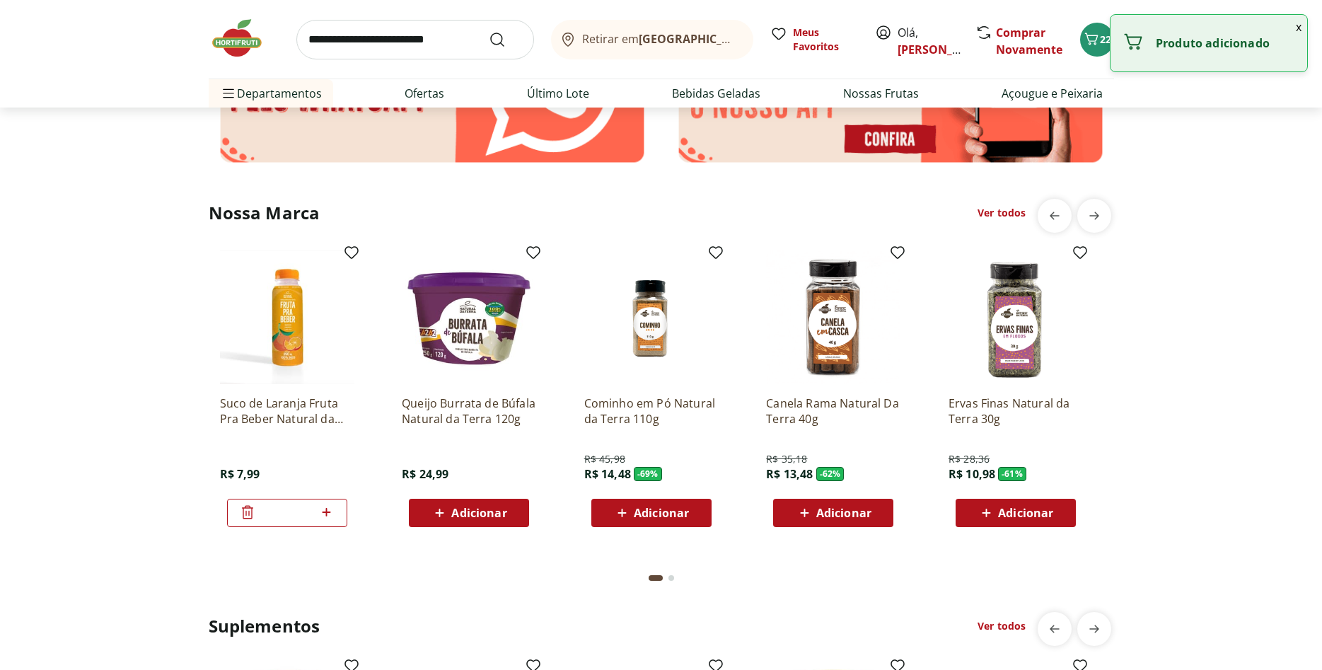
drag, startPoint x: 475, startPoint y: 513, endPoint x: 692, endPoint y: 503, distance: 217.4
click at [488, 513] on span "Adicionar" at bounding box center [478, 512] width 55 height 11
drag, startPoint x: 845, startPoint y: 506, endPoint x: 831, endPoint y: 538, distance: 33.9
click at [845, 507] on span "Adicionar" at bounding box center [843, 512] width 55 height 11
click at [1096, 47] on icon "Carrinho" at bounding box center [1091, 38] width 17 height 17
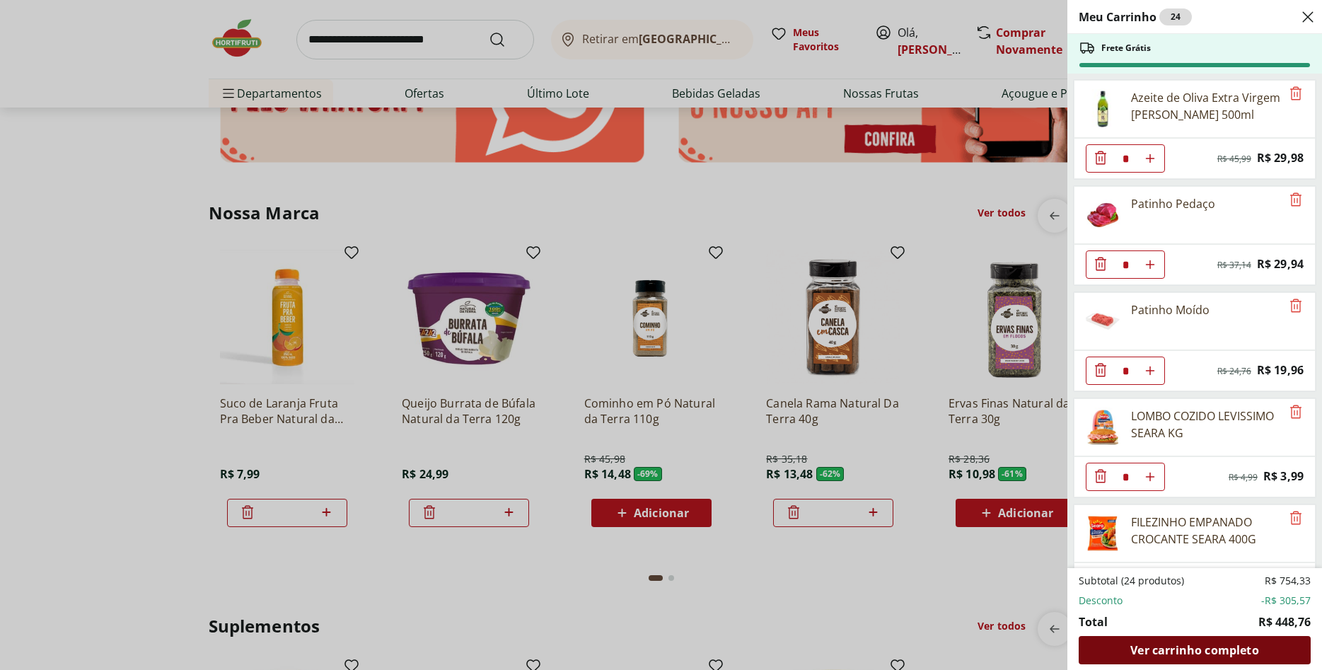
click at [1200, 656] on span "Ver carrinho completo" at bounding box center [1194, 649] width 128 height 11
